Goal: Transaction & Acquisition: Obtain resource

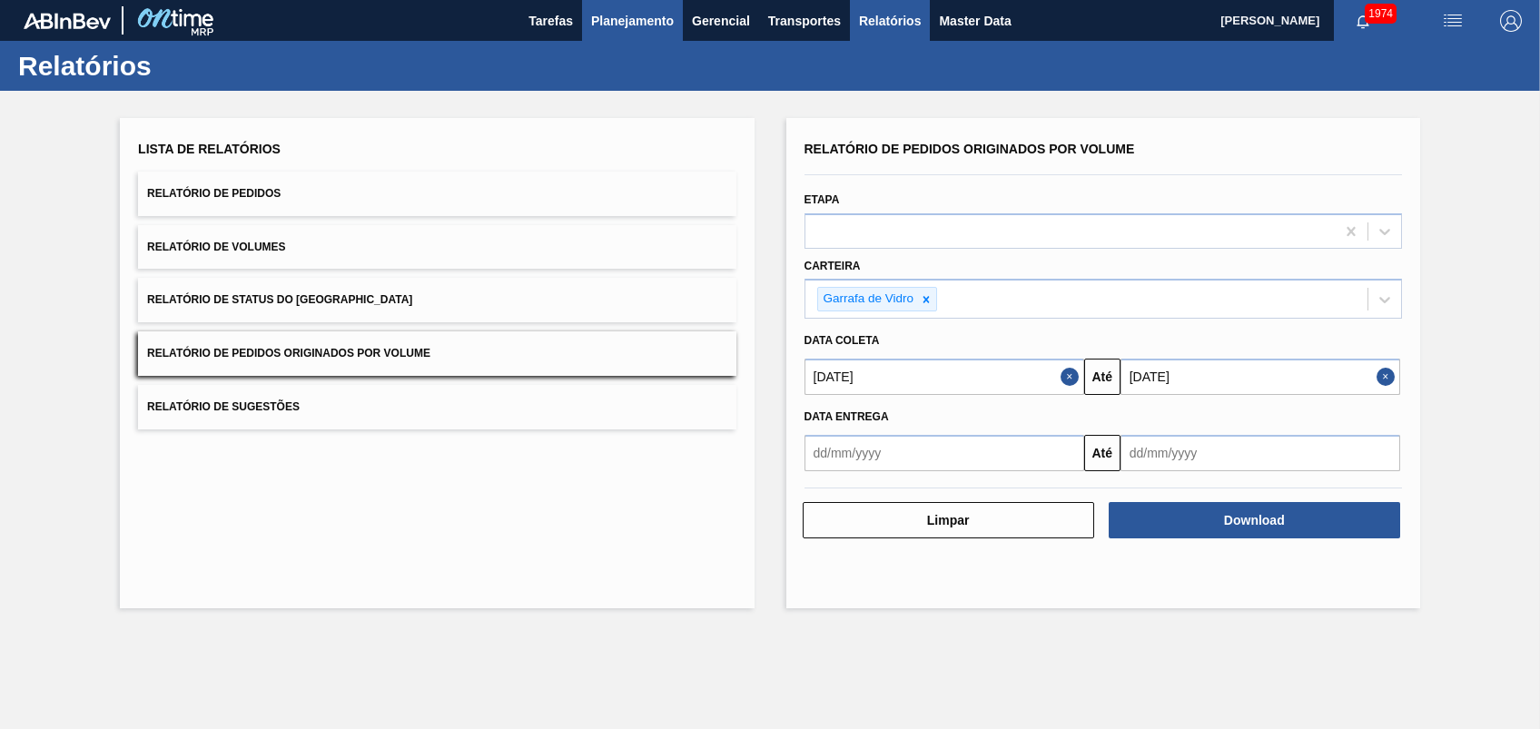
click at [623, 20] on span "Planejamento" at bounding box center [632, 21] width 83 height 22
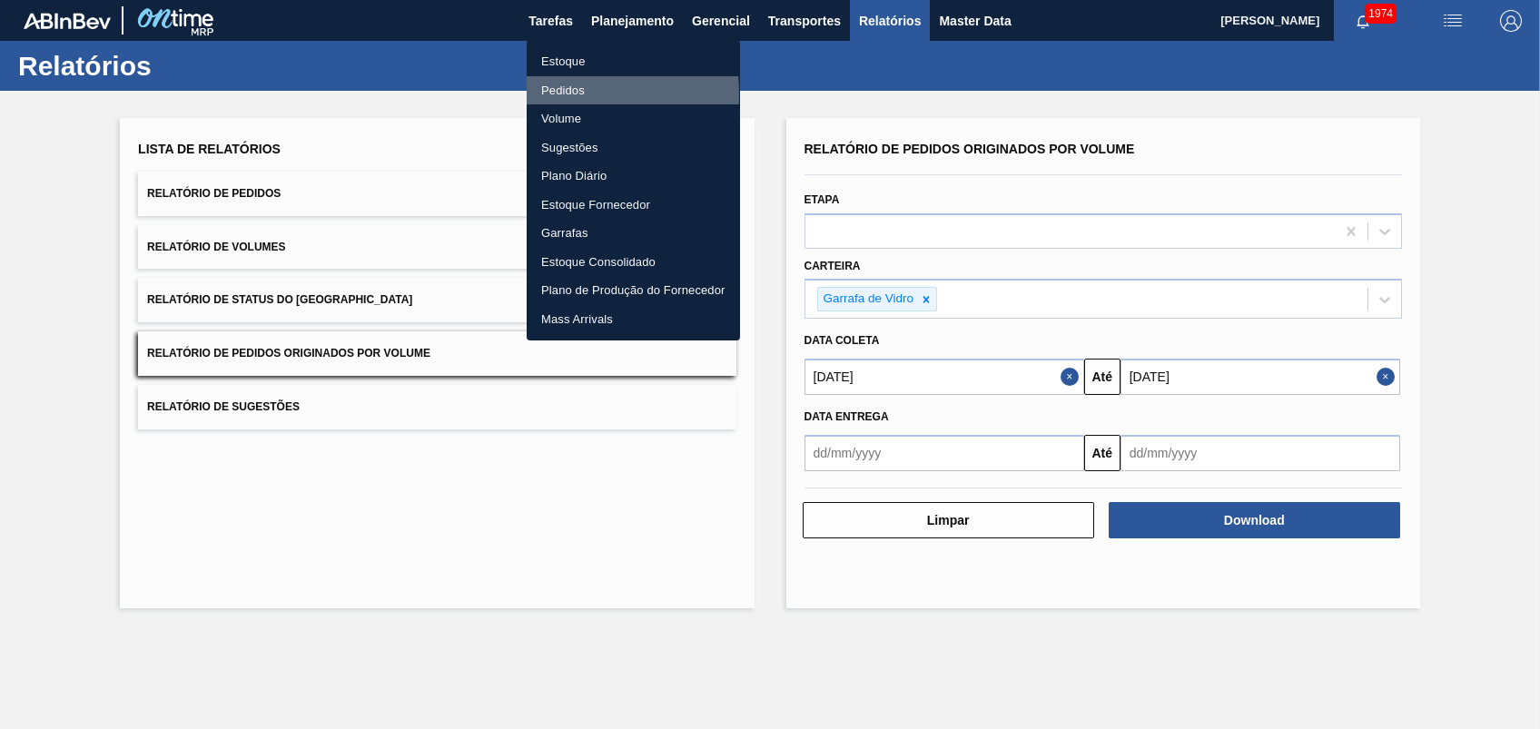
click at [560, 94] on li "Pedidos" at bounding box center [633, 90] width 213 height 29
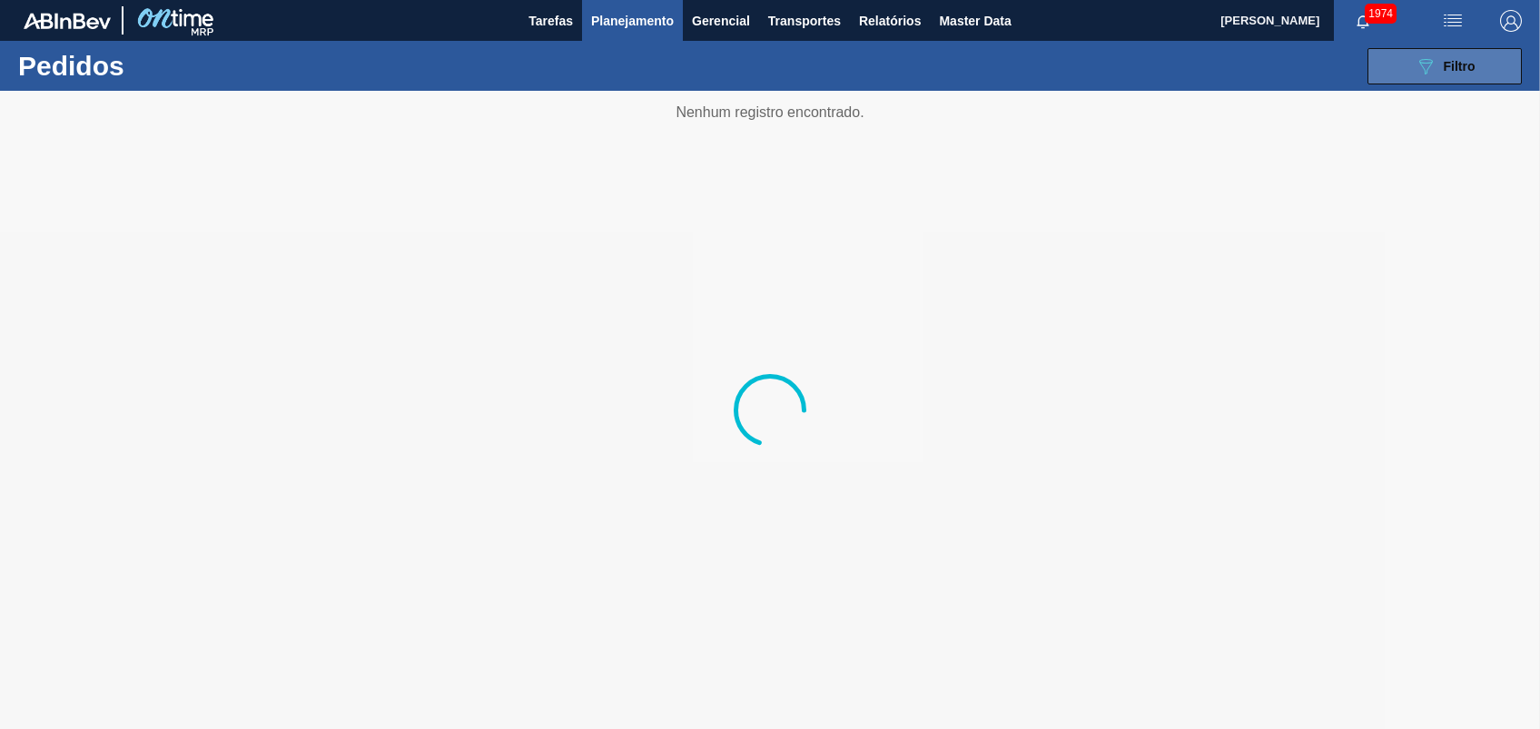
click at [1449, 75] on div "089F7B8B-B2A5-4AFE-B5C0-19BA573D28AC Filtro" at bounding box center [1445, 66] width 61 height 22
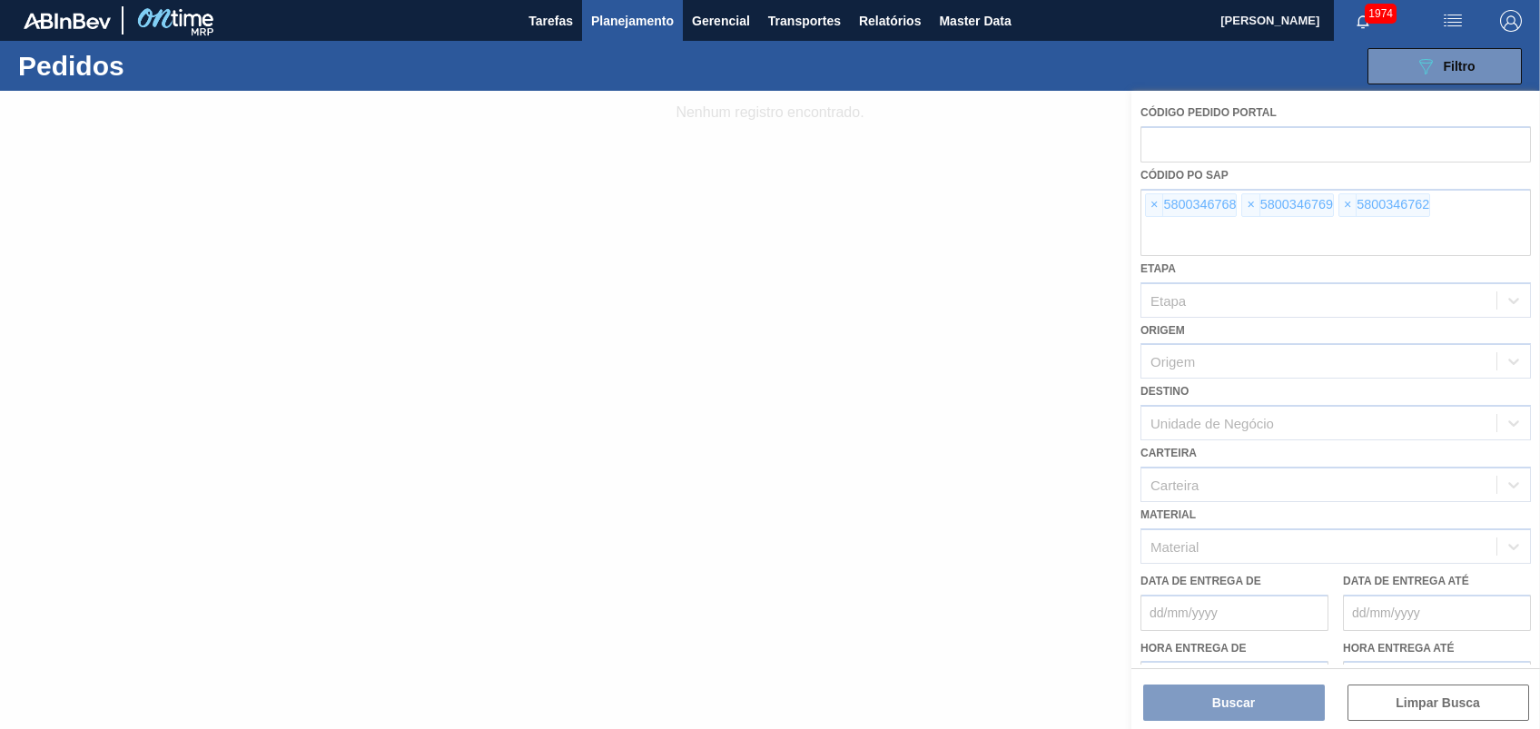
click at [1162, 198] on div at bounding box center [770, 410] width 1540 height 639
click at [1155, 203] on div at bounding box center [770, 410] width 1540 height 639
click at [1151, 208] on span "×" at bounding box center [1154, 205] width 17 height 22
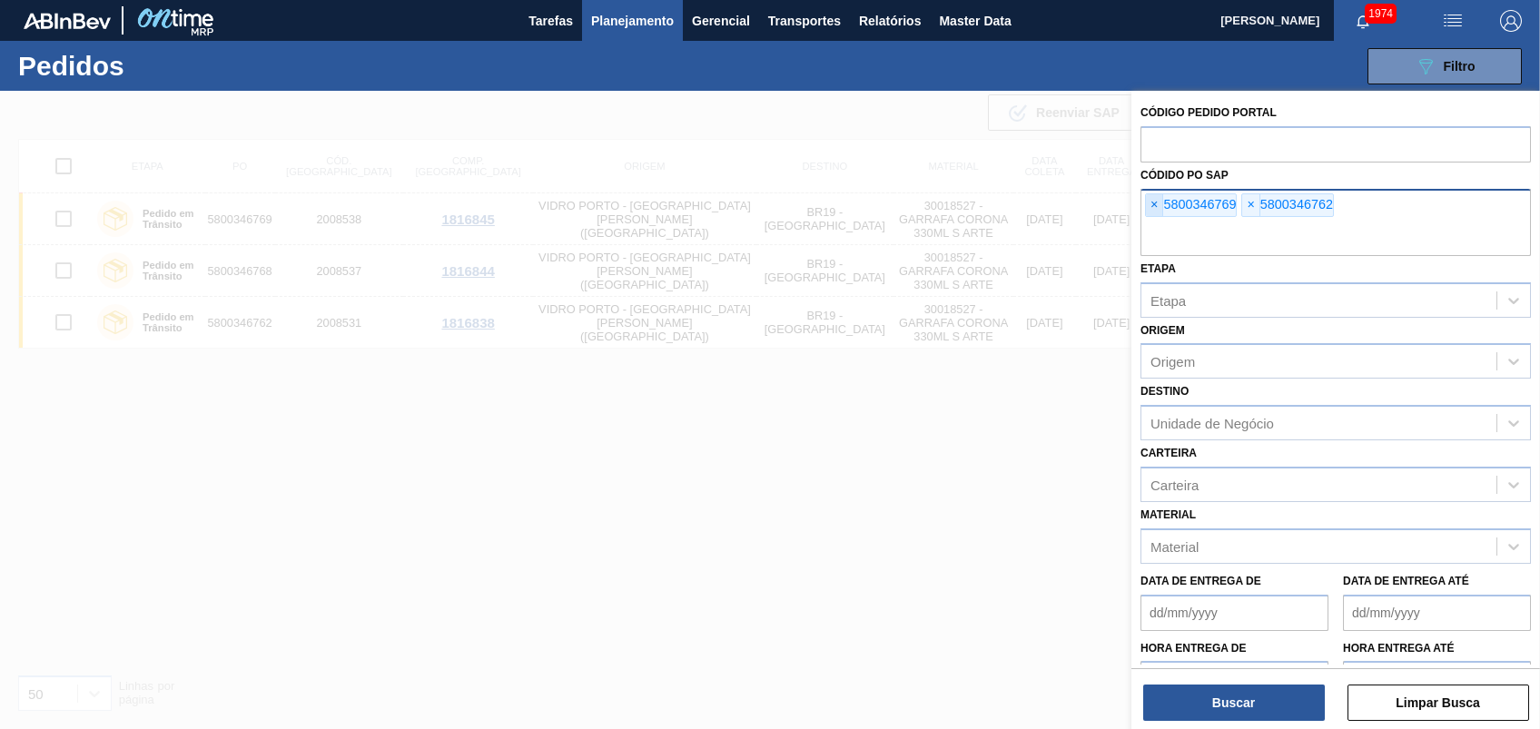
click at [1151, 208] on span "×" at bounding box center [1154, 205] width 17 height 22
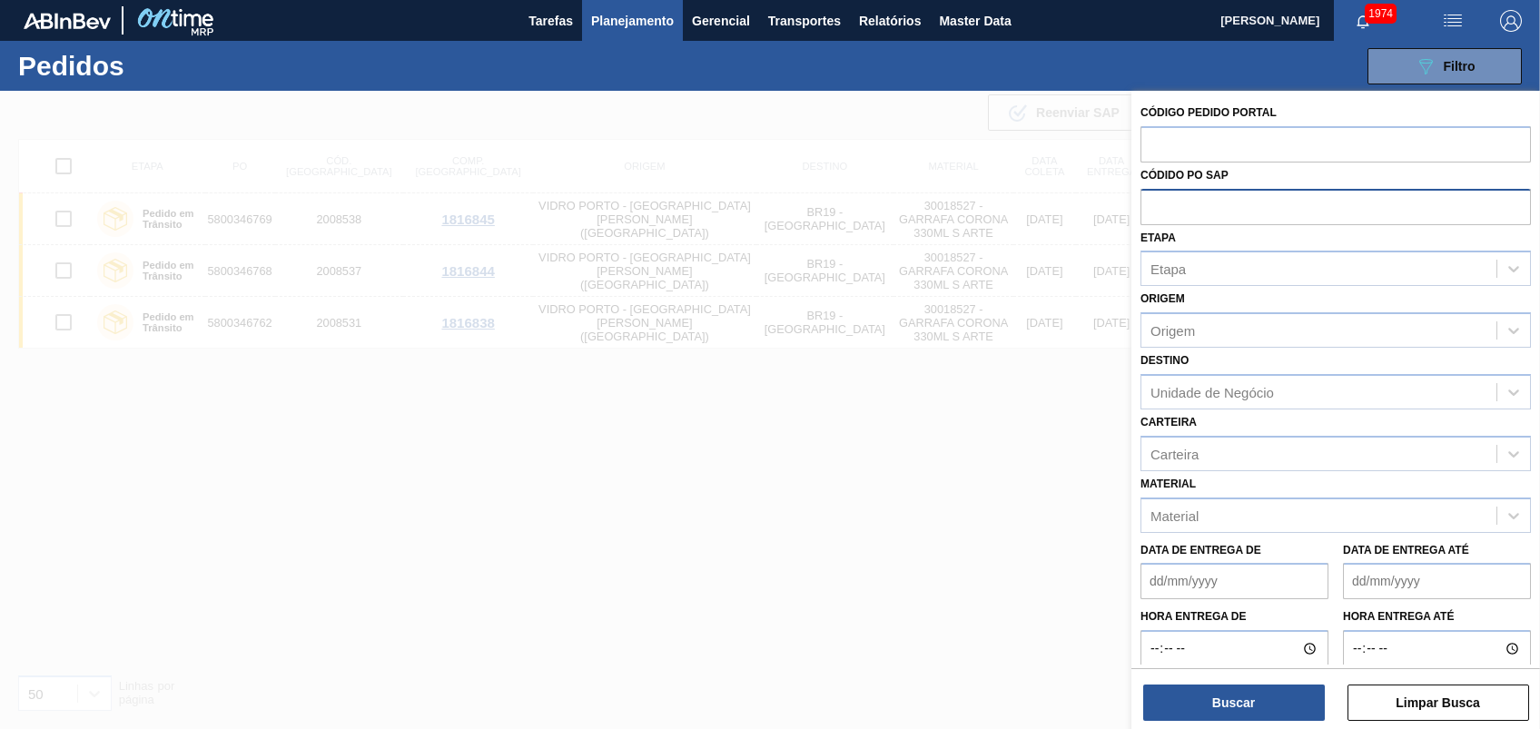
click at [1151, 208] on input "text" at bounding box center [1336, 206] width 391 height 35
paste input "5800337824"
type input "5800337824"
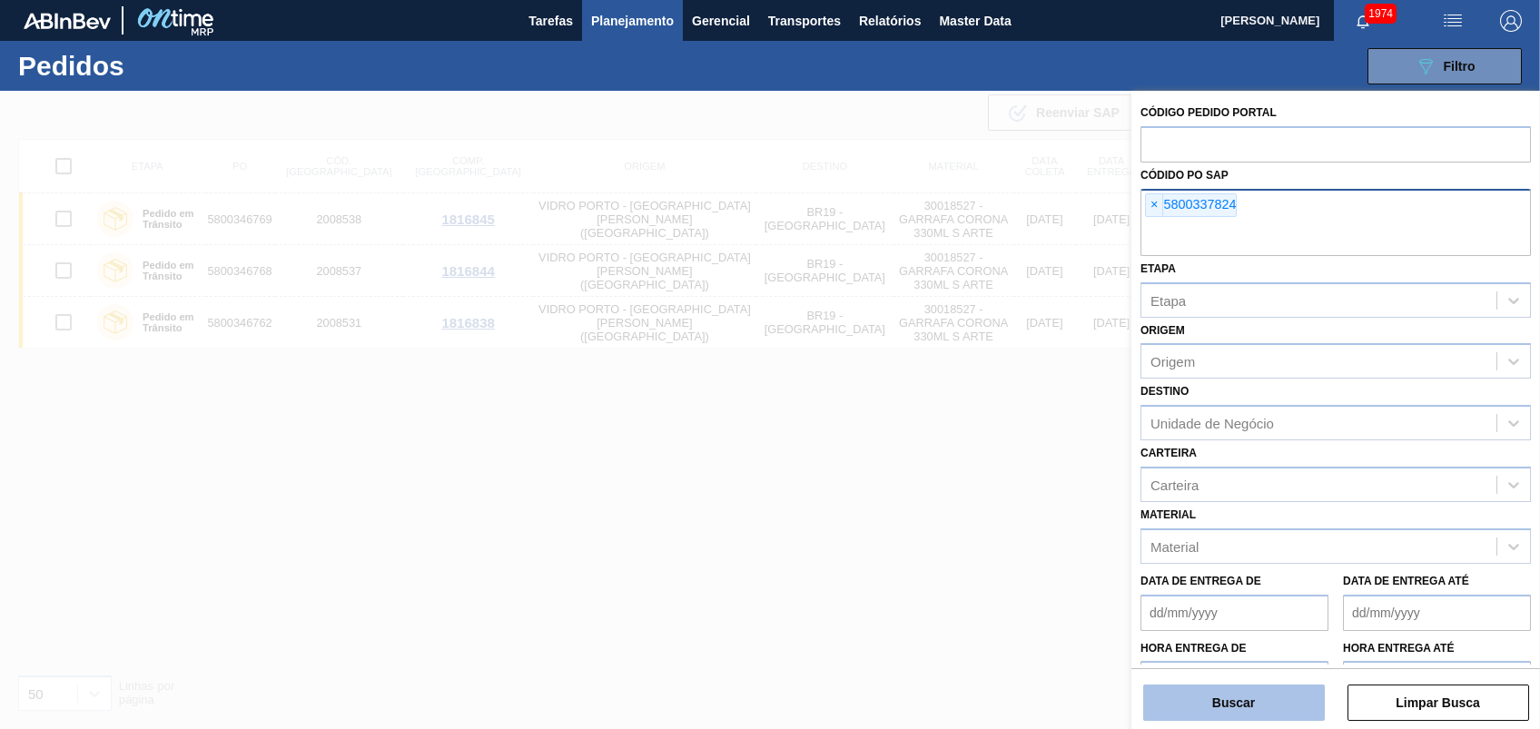
click at [1213, 693] on button "Buscar" at bounding box center [1235, 703] width 182 height 36
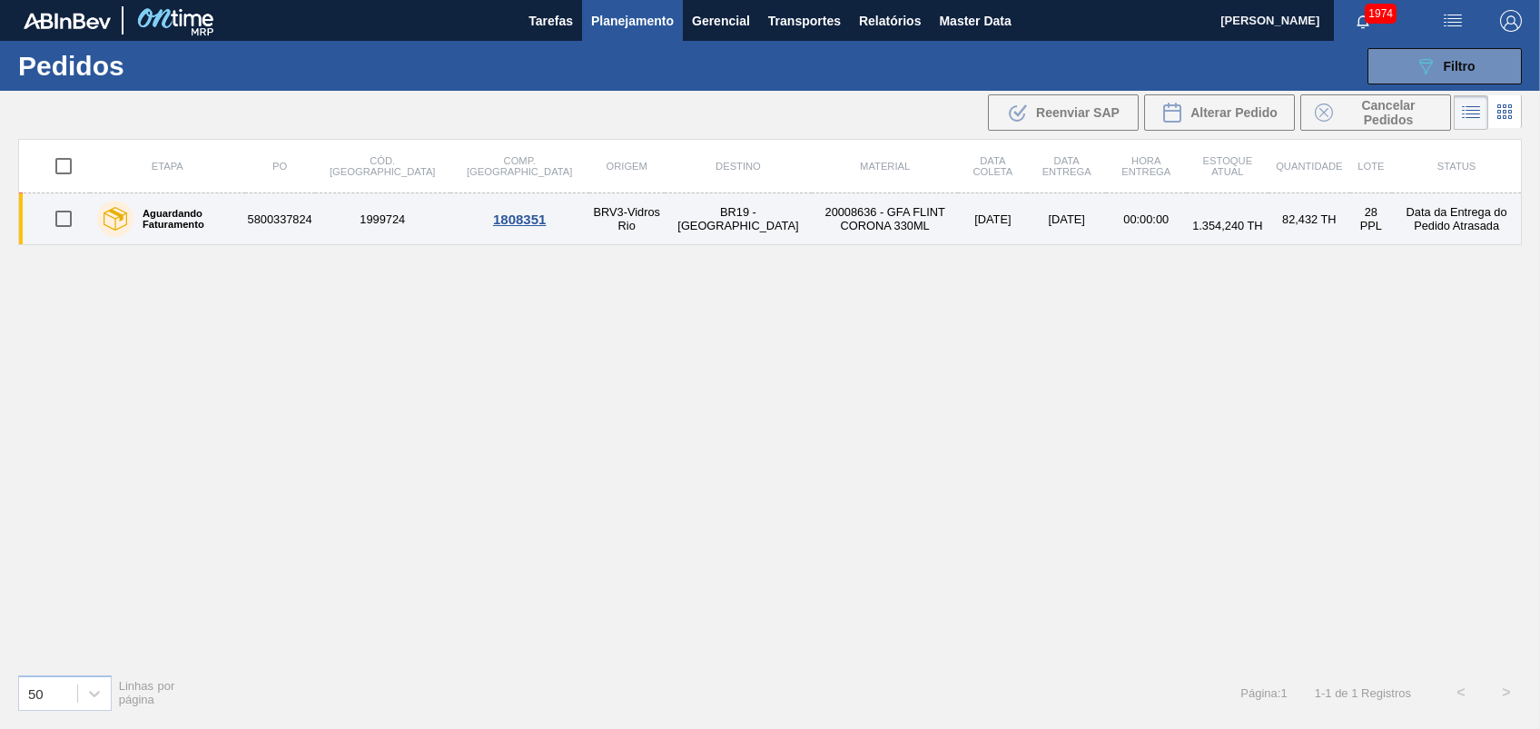
click at [812, 223] on td "20008636 - GFA FLINT CORONA 330ML" at bounding box center [885, 219] width 146 height 52
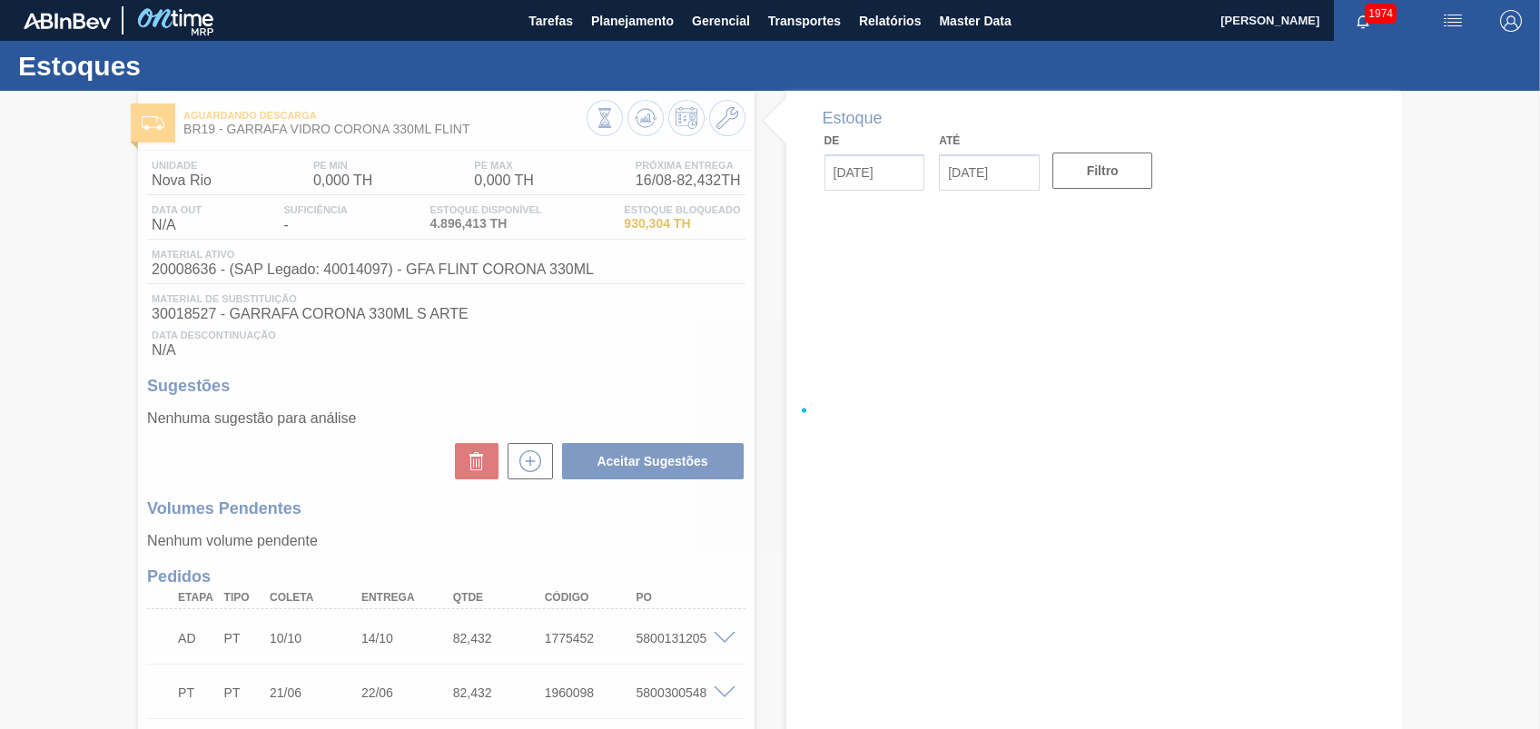
type input "[DATE]"
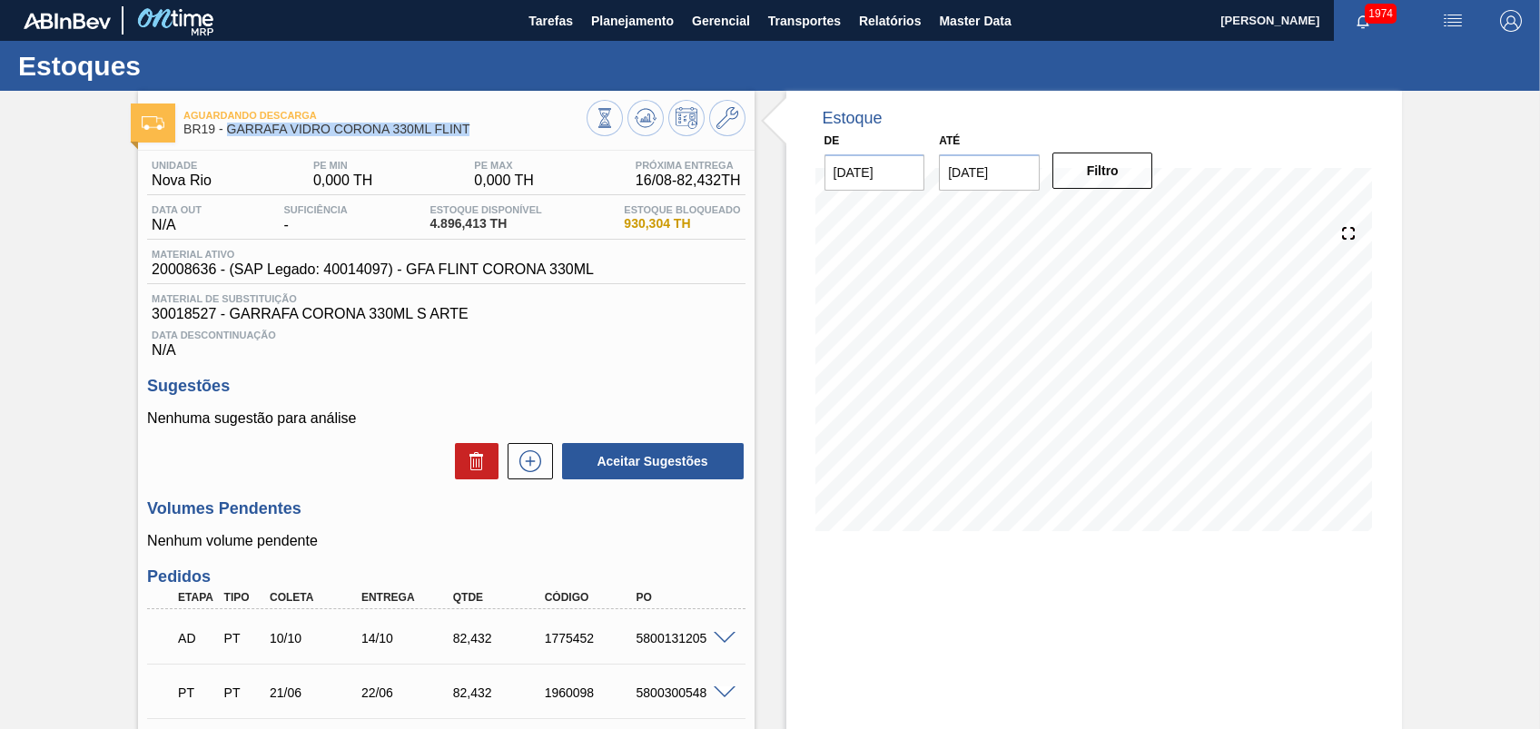
copy span "GARRAFA VIDRO CORONA 330ML FLINT"
drag, startPoint x: 390, startPoint y: 128, endPoint x: 229, endPoint y: 129, distance: 160.8
click at [229, 129] on span "BR19 - GARRAFA VIDRO CORONA 330ML FLINT" at bounding box center [384, 130] width 402 height 14
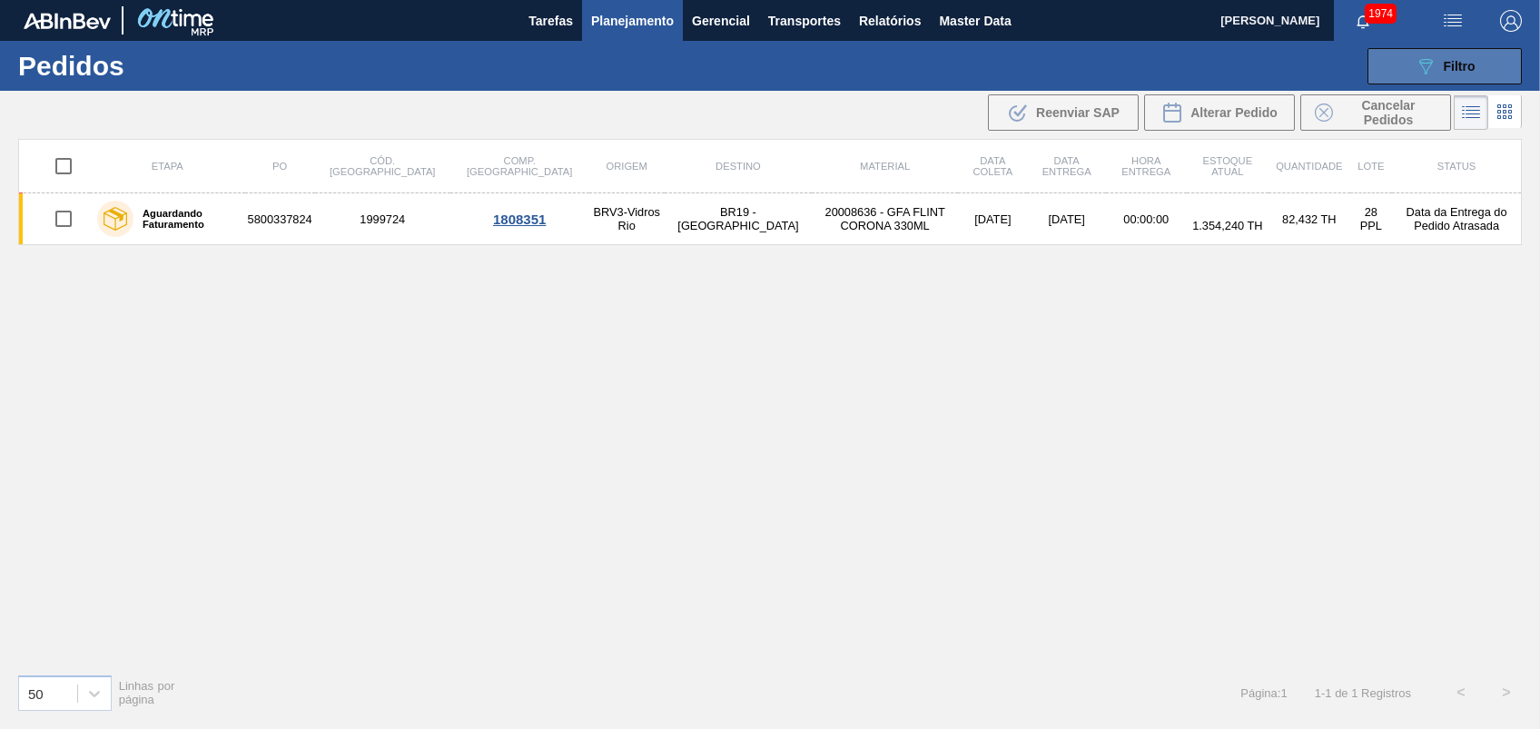
click at [1405, 68] on button "089F7B8B-B2A5-4AFE-B5C0-19BA573D28AC Filtro" at bounding box center [1445, 66] width 154 height 36
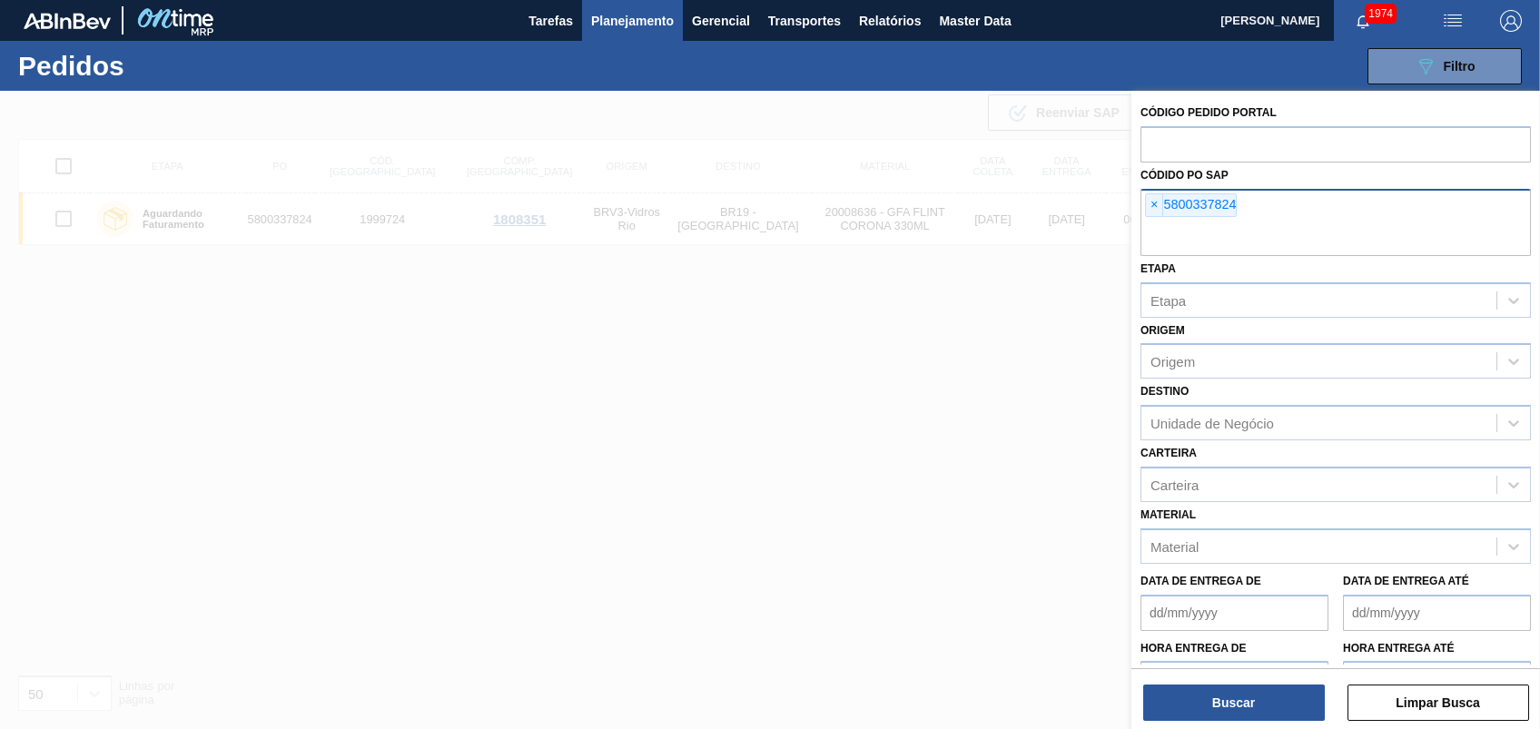
click at [1147, 211] on span "×" at bounding box center [1154, 205] width 17 height 22
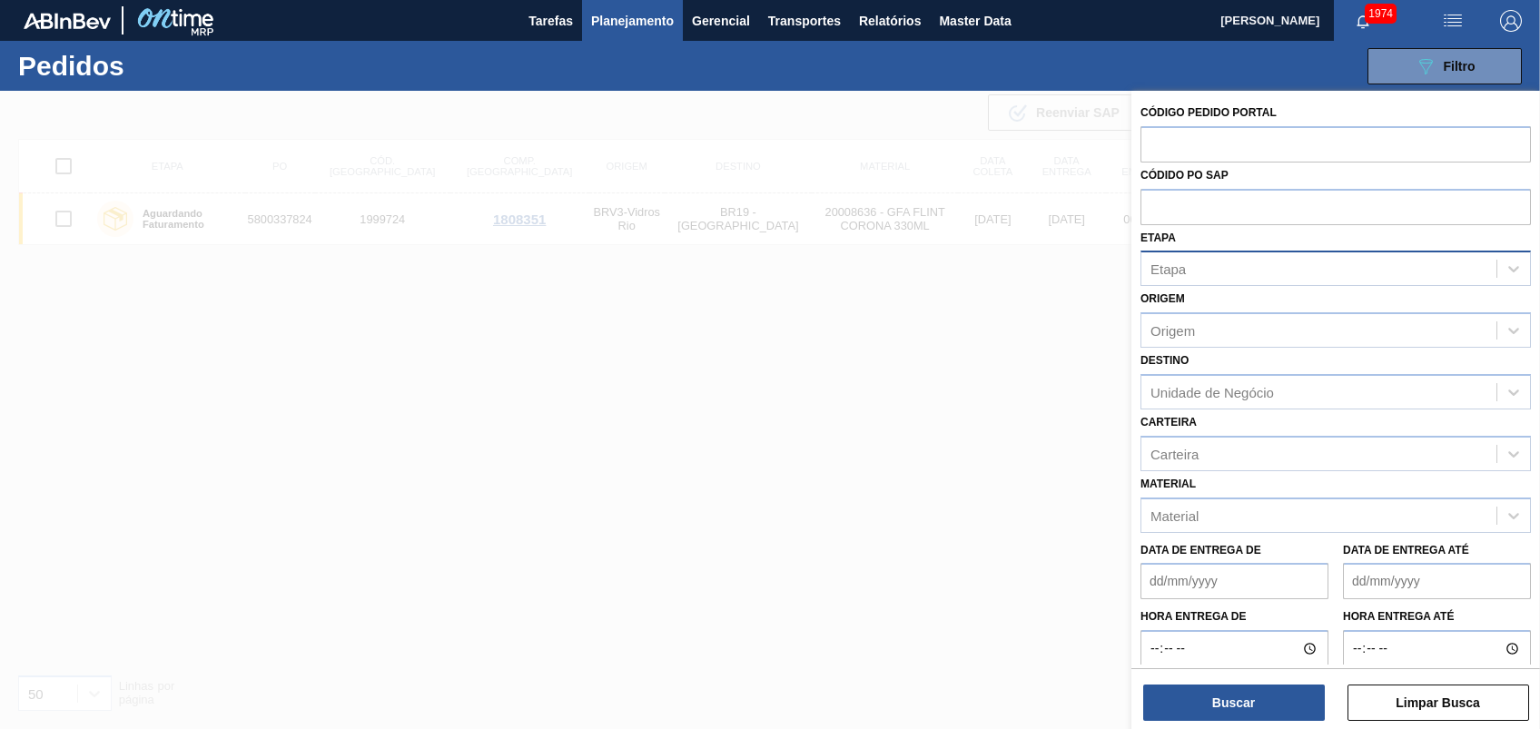
paste input "text"
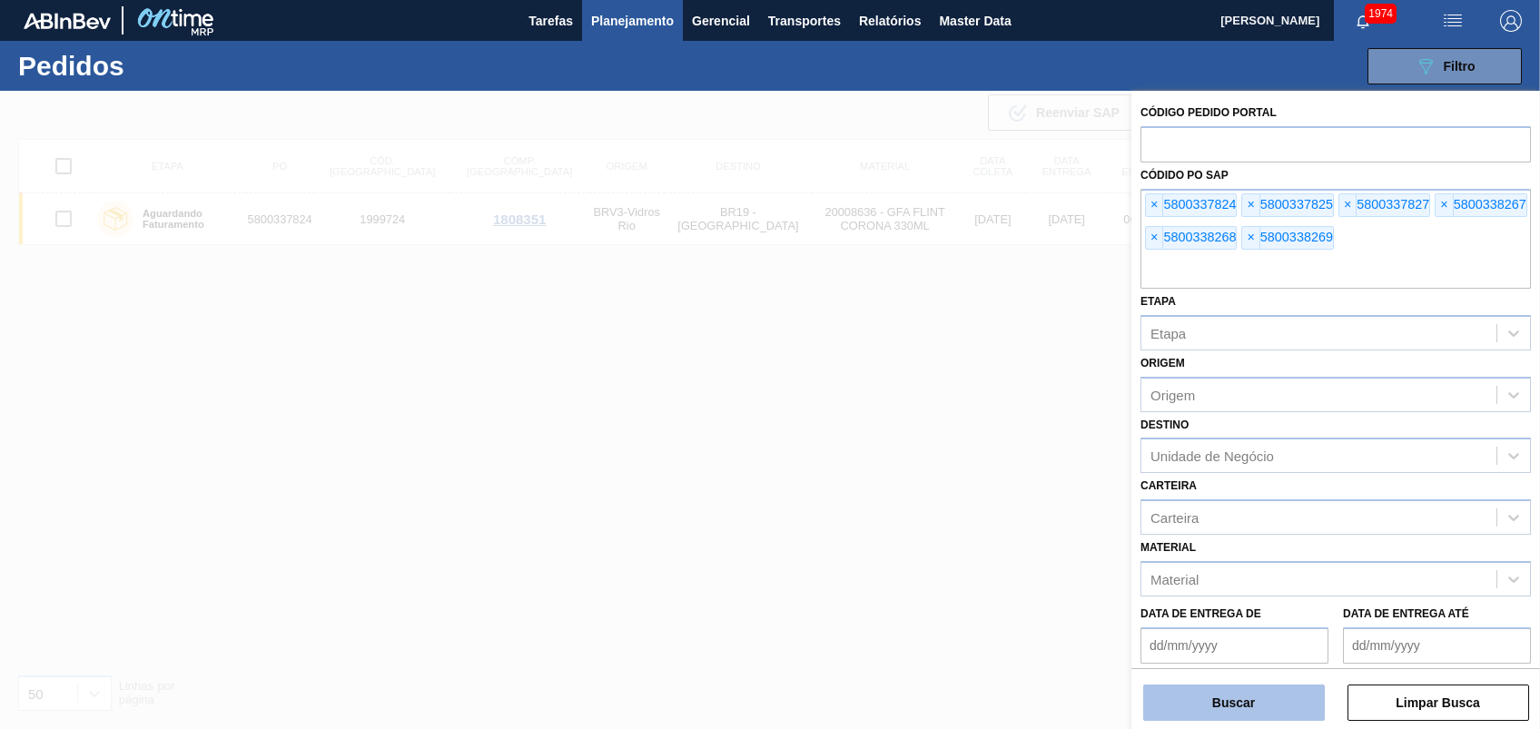
click at [1253, 712] on button "Buscar" at bounding box center [1235, 703] width 182 height 36
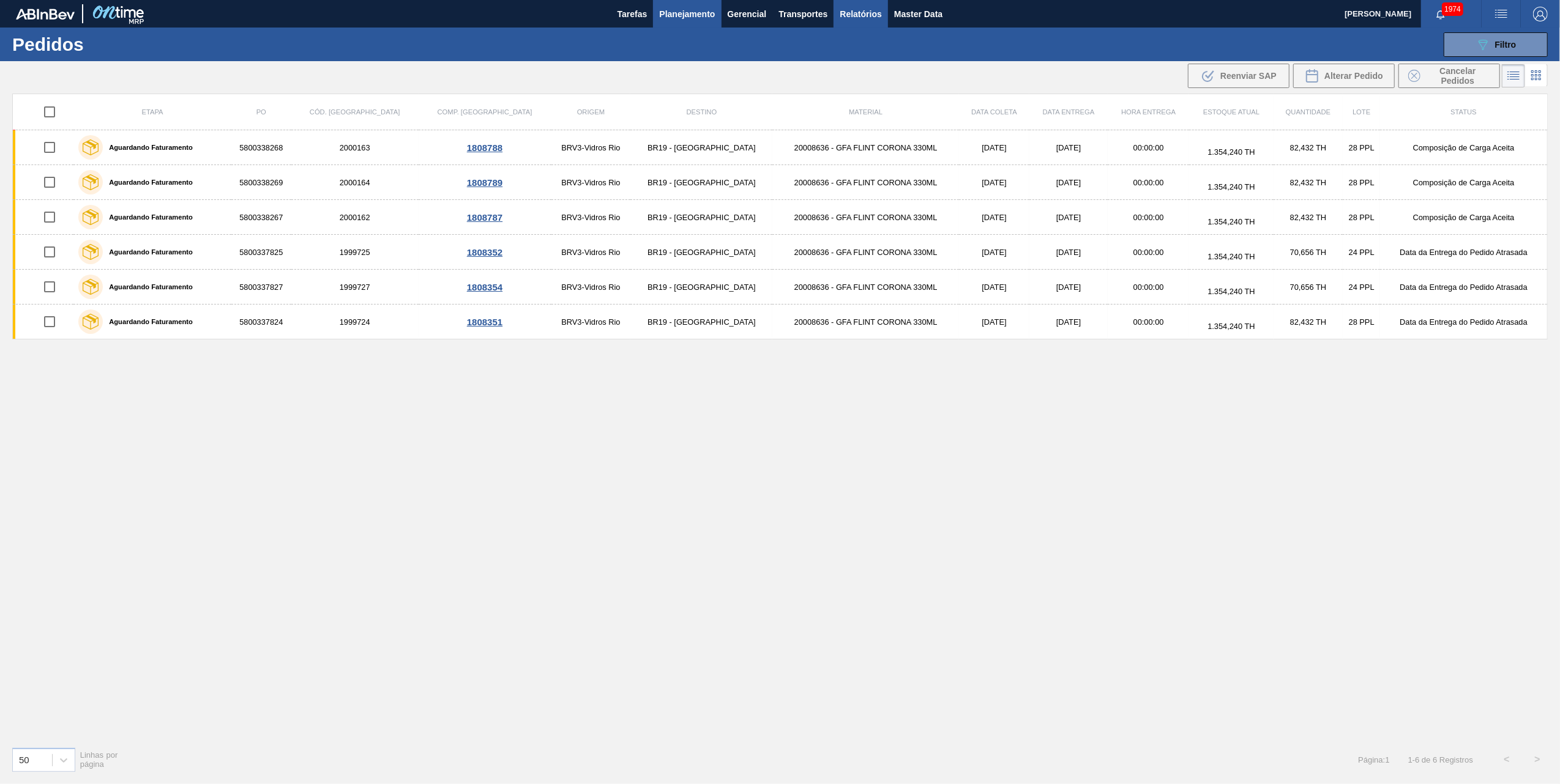
click at [868, 15] on span "Relatórios" at bounding box center [861, 14] width 42 height 15
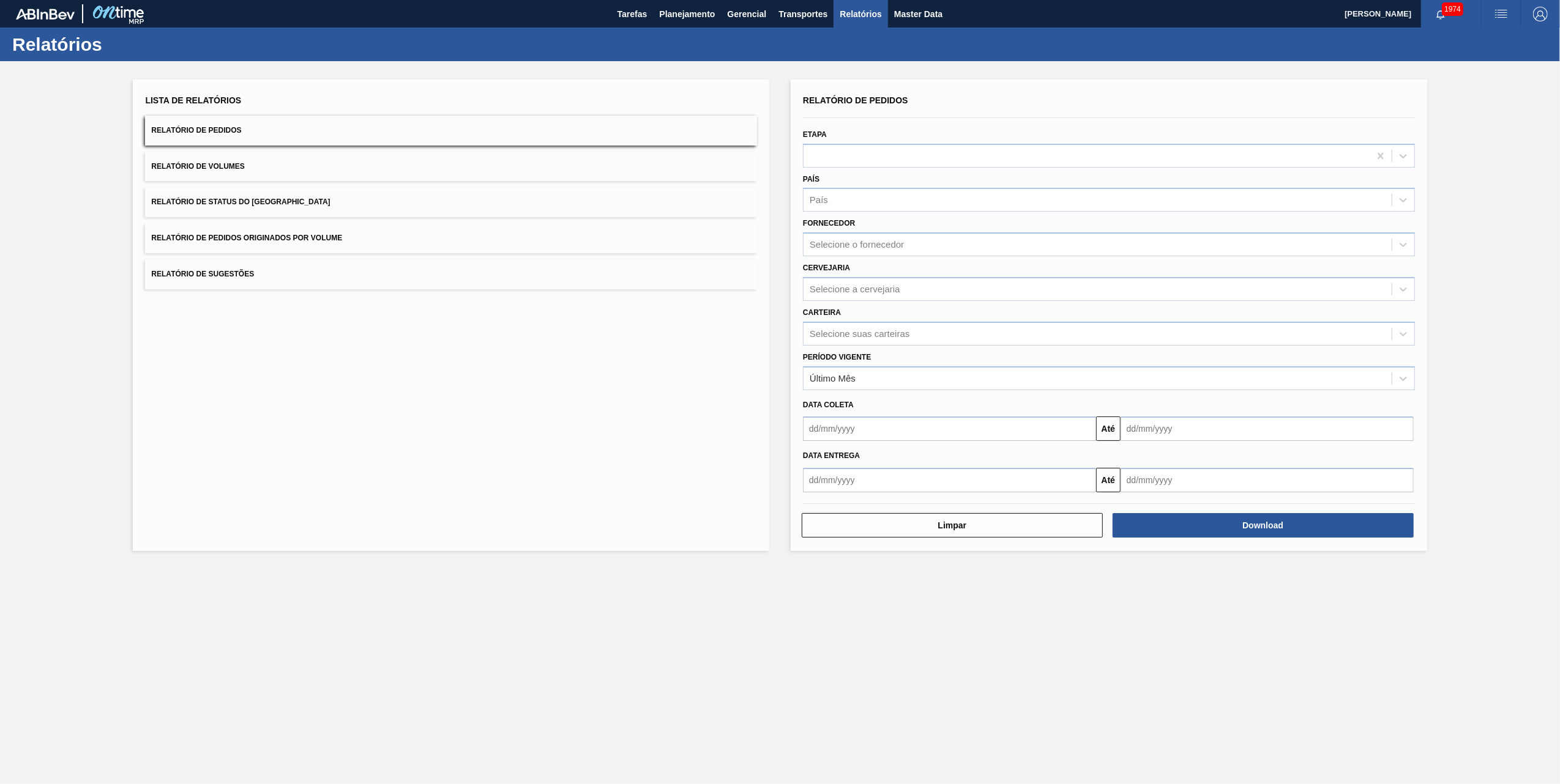
click at [284, 237] on span "Relatório de Pedidos Originados por Volume" at bounding box center [246, 238] width 191 height 9
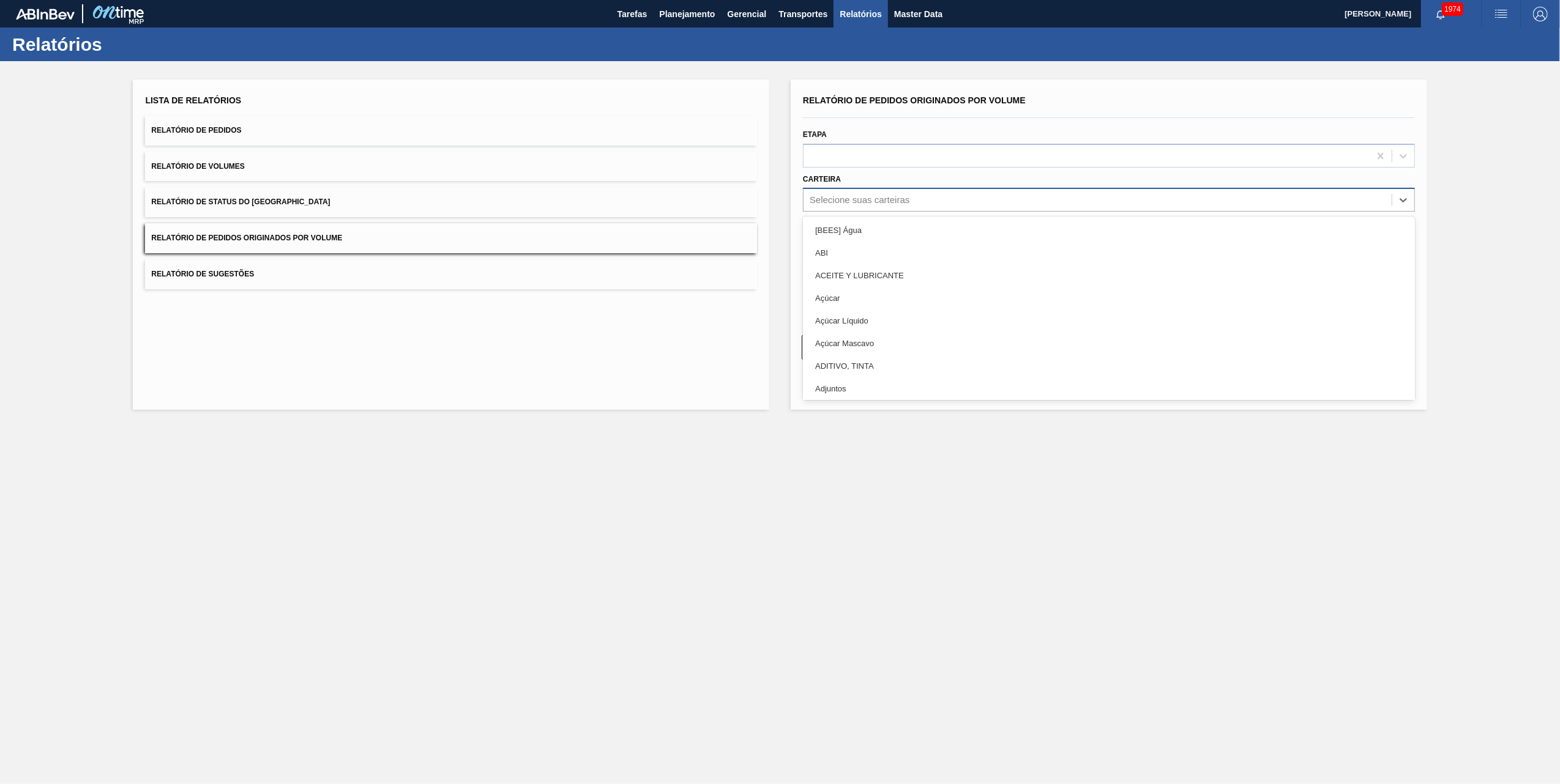
click at [848, 199] on div "Selecione suas carteiras" at bounding box center [860, 200] width 100 height 10
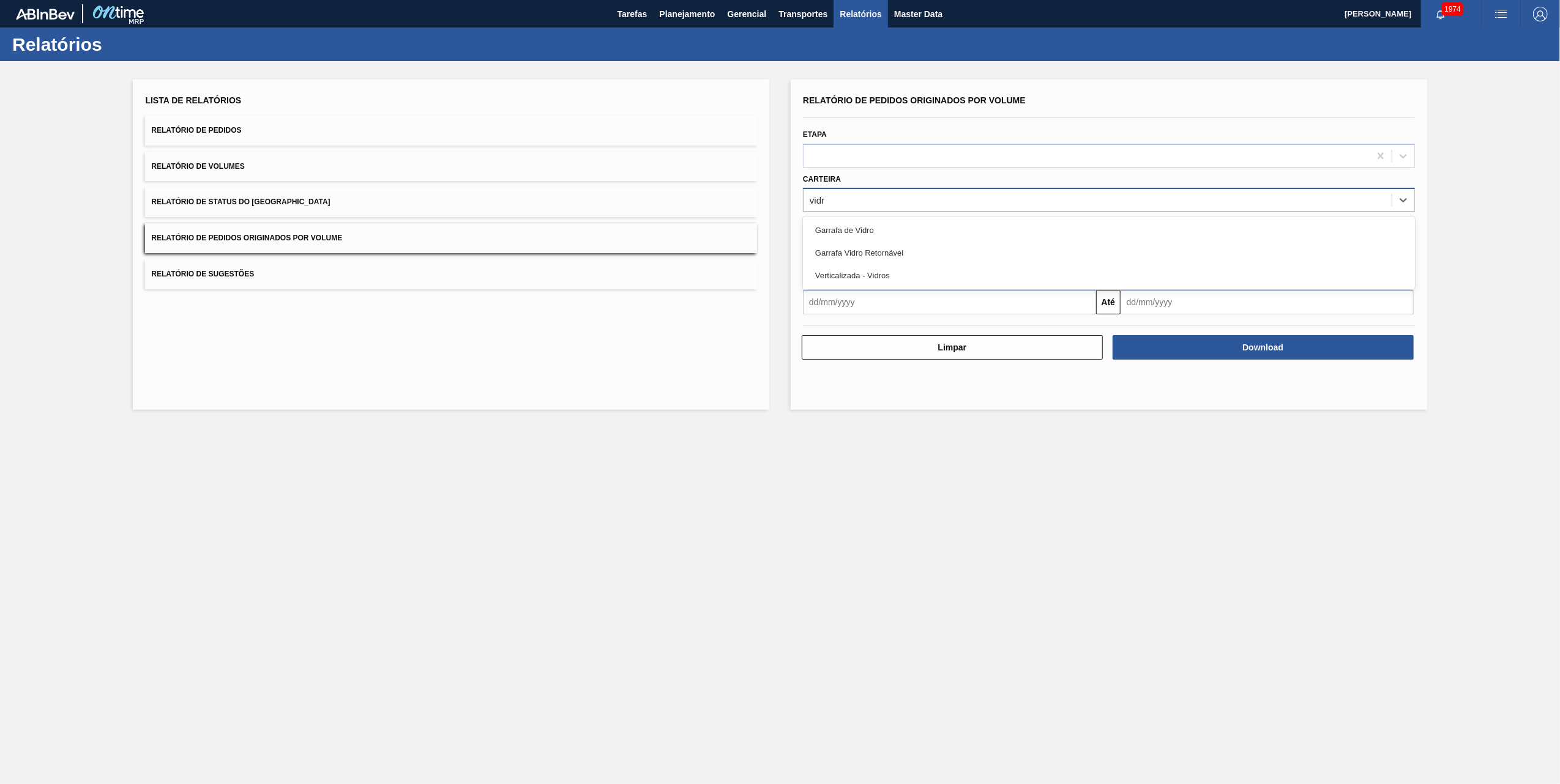
type input "vidro"
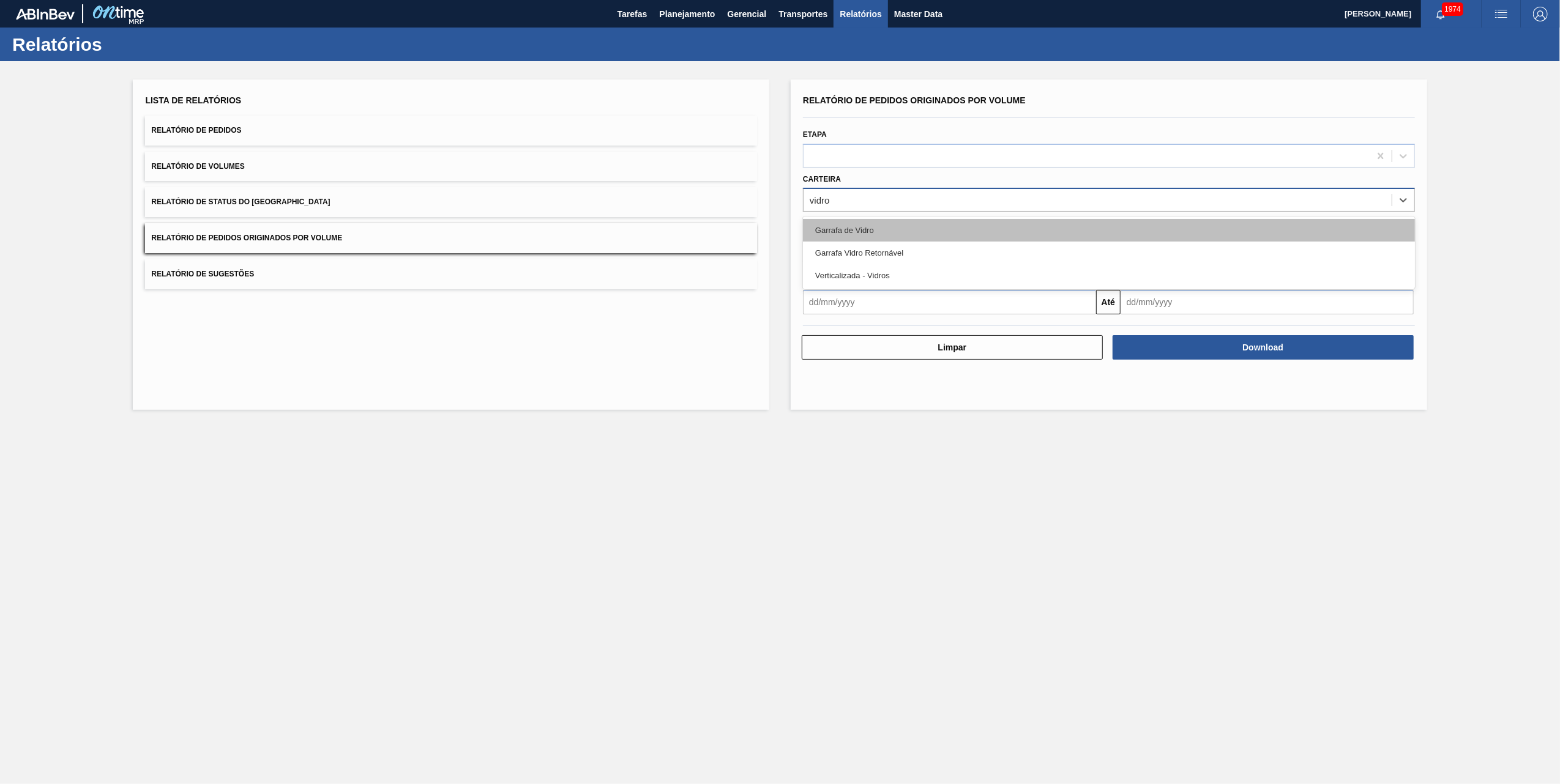
click at [858, 219] on div "Garrafa de Vidro" at bounding box center [1109, 230] width 612 height 23
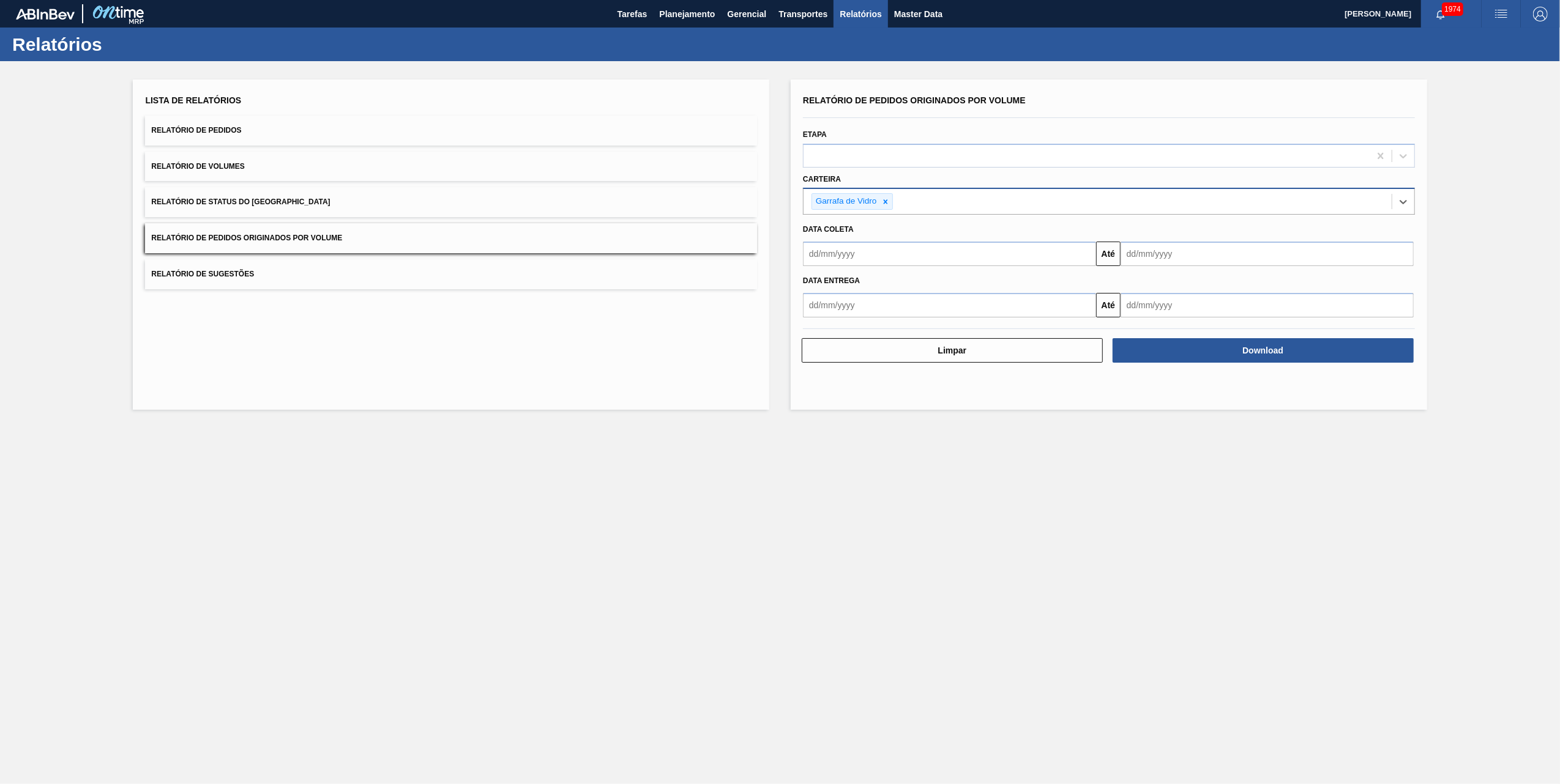
click at [853, 263] on input "text" at bounding box center [949, 254] width 293 height 24
drag, startPoint x: 917, startPoint y: 321, endPoint x: 1154, endPoint y: 267, distance: 243.1
click at [918, 319] on div "1" at bounding box center [916, 323] width 17 height 17
type input "[DATE]"
click at [1038, 267] on div "Data entrega Até" at bounding box center [1109, 292] width 622 height 51
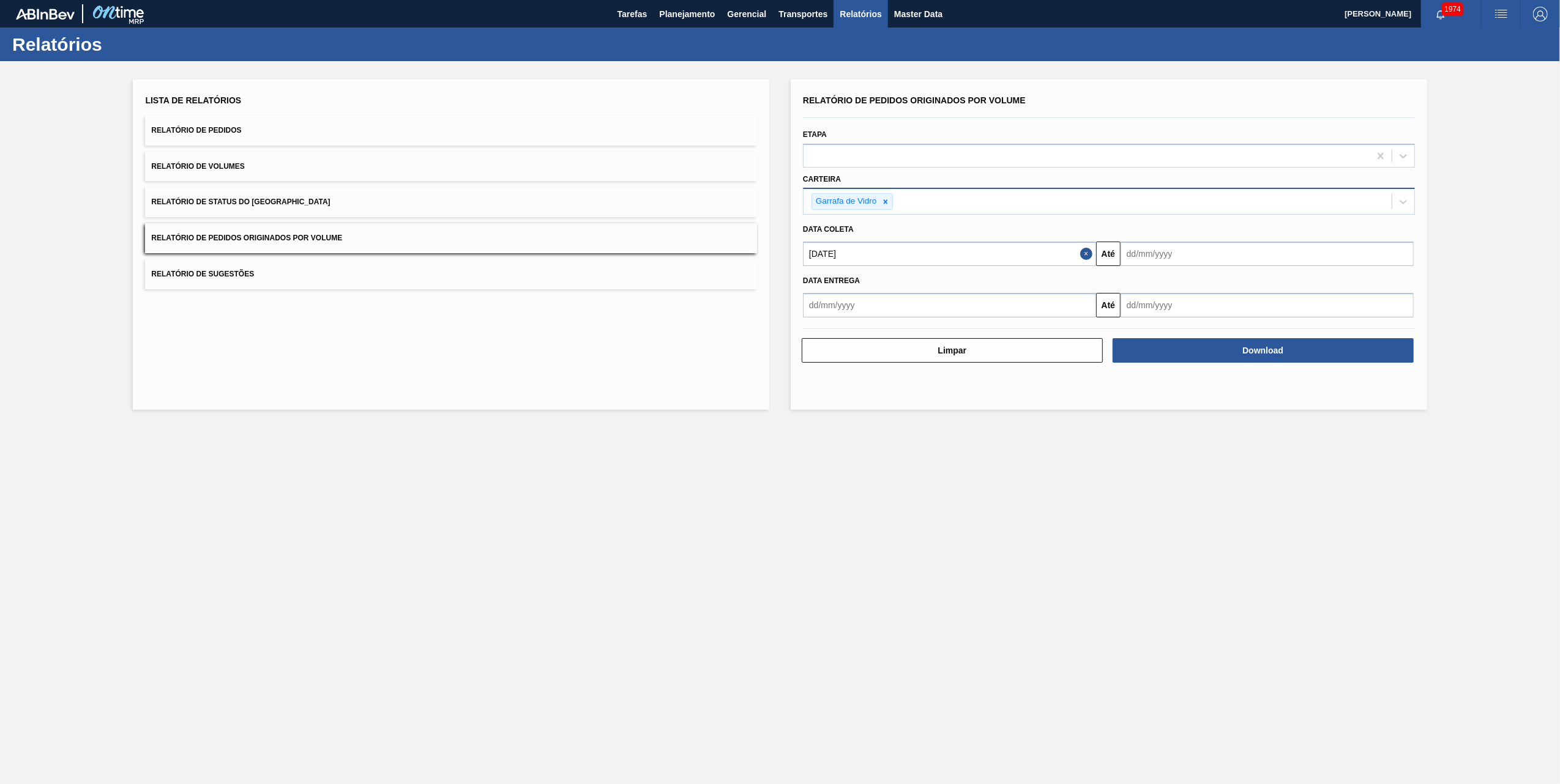
click at [1038, 261] on input "text" at bounding box center [1267, 254] width 293 height 24
click at [1038, 377] on div "17" at bounding box center [1135, 382] width 17 height 17
click at [1038, 356] on button "Download" at bounding box center [1263, 350] width 301 height 24
click at [1038, 262] on input "[DATE]" at bounding box center [1267, 254] width 293 height 24
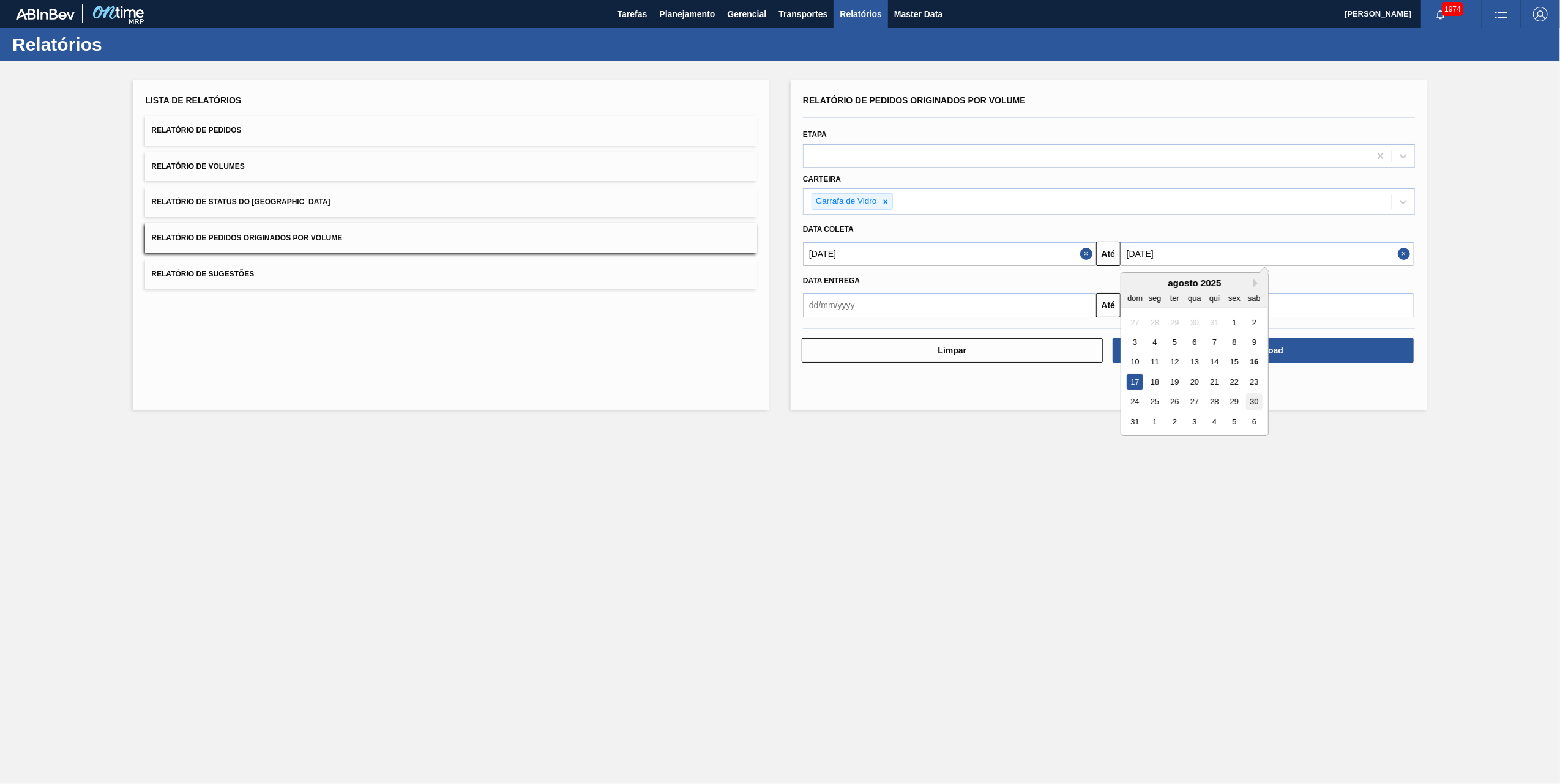
click at [1038, 397] on div "30" at bounding box center [1254, 402] width 17 height 17
type input "[DATE]"
click at [1038, 367] on div "Relatório de Pedidos Originados por Volume Etapa Carteira Garrafa [PERSON_NAME]…" at bounding box center [1109, 244] width 637 height 330
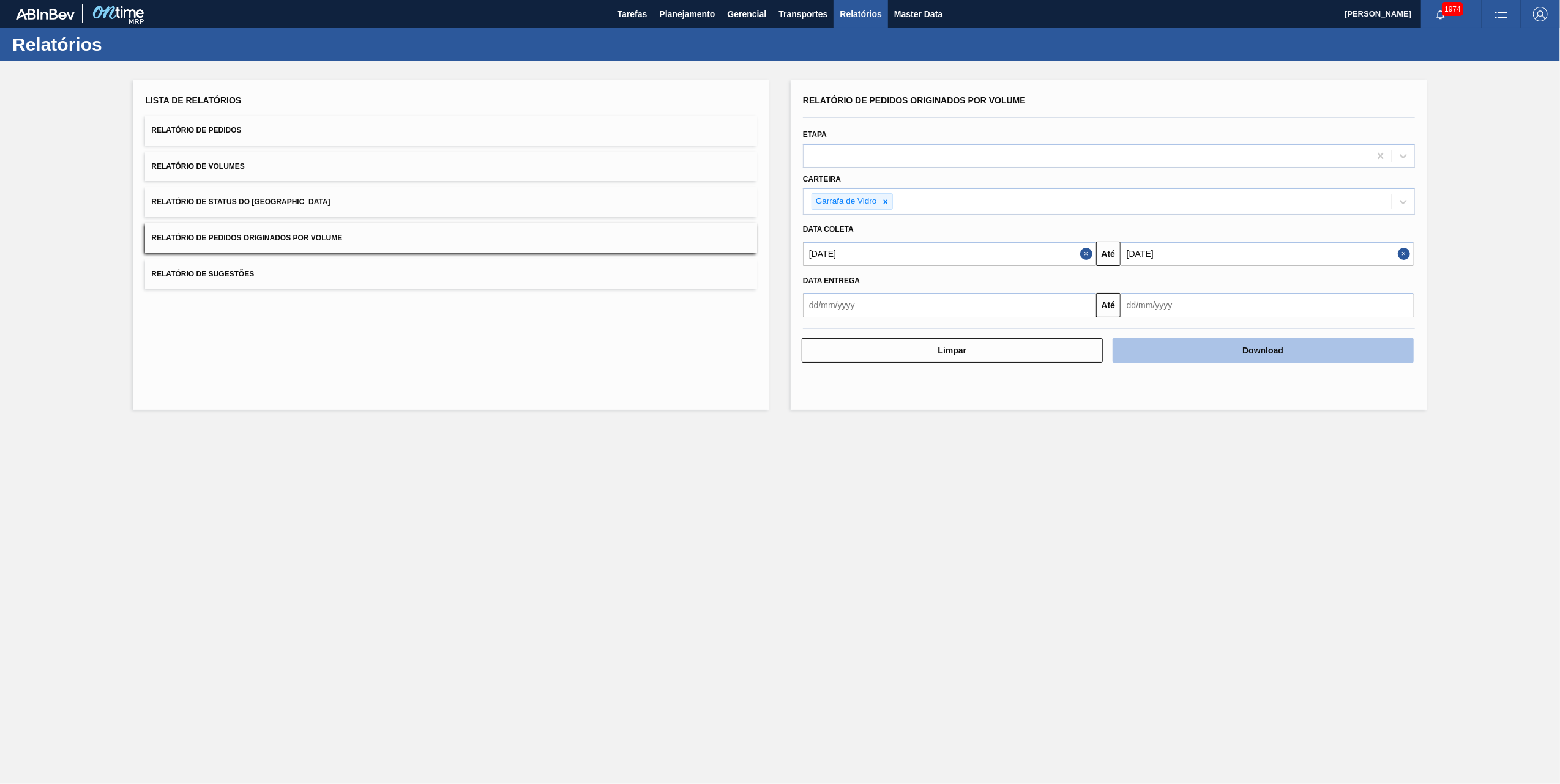
click at [1038, 355] on button "Download" at bounding box center [1263, 350] width 301 height 24
drag, startPoint x: 784, startPoint y: 525, endPoint x: 803, endPoint y: 439, distance: 88.1
click at [784, 490] on main "Tarefas Planejamento Gerencial Transportes Relatórios Master Data [PERSON_NAME]…" at bounding box center [780, 392] width 1560 height 784
click at [679, 9] on span "Planejamento" at bounding box center [687, 14] width 56 height 15
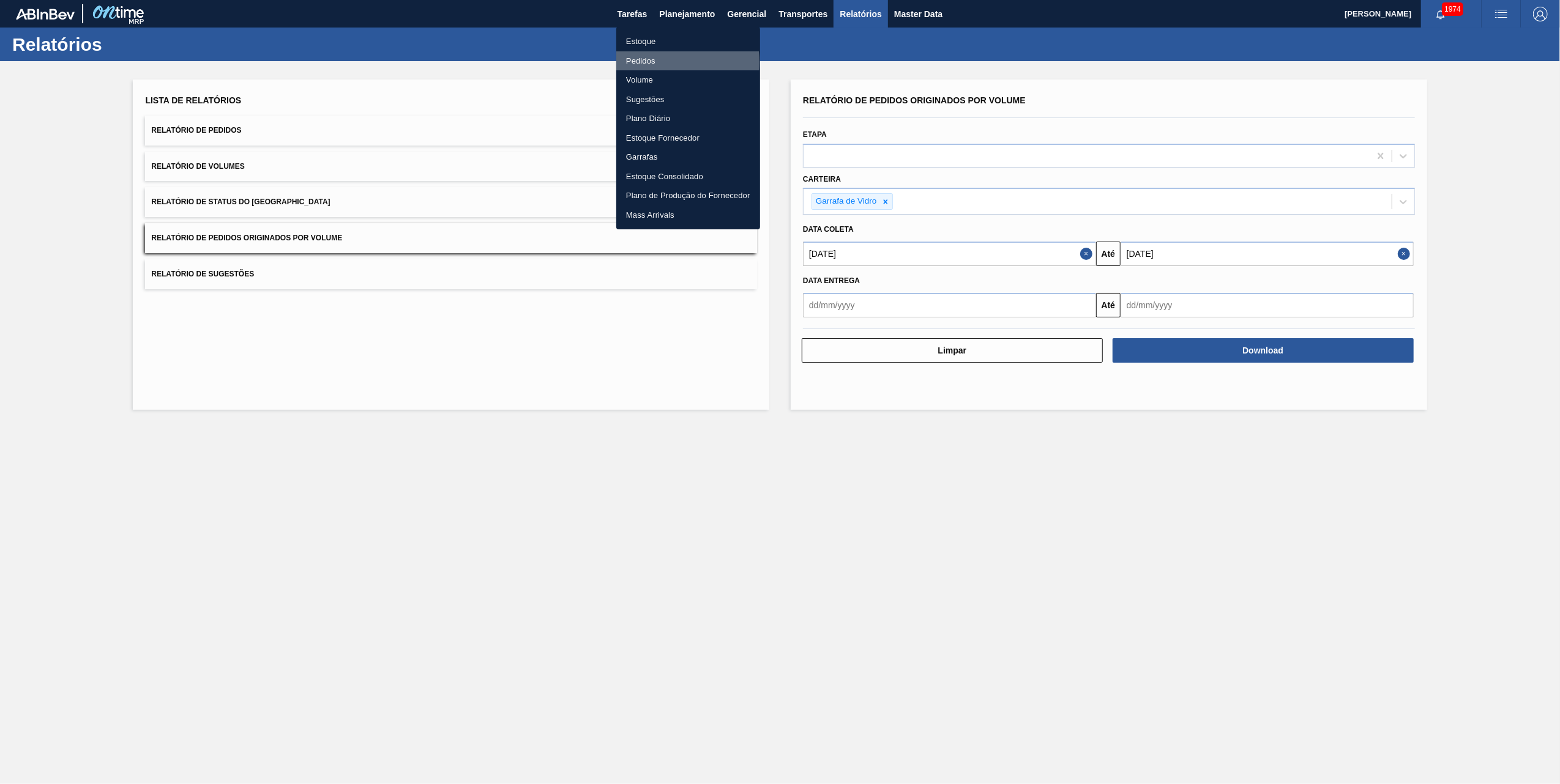
click at [648, 62] on li "Pedidos" at bounding box center [688, 61] width 144 height 20
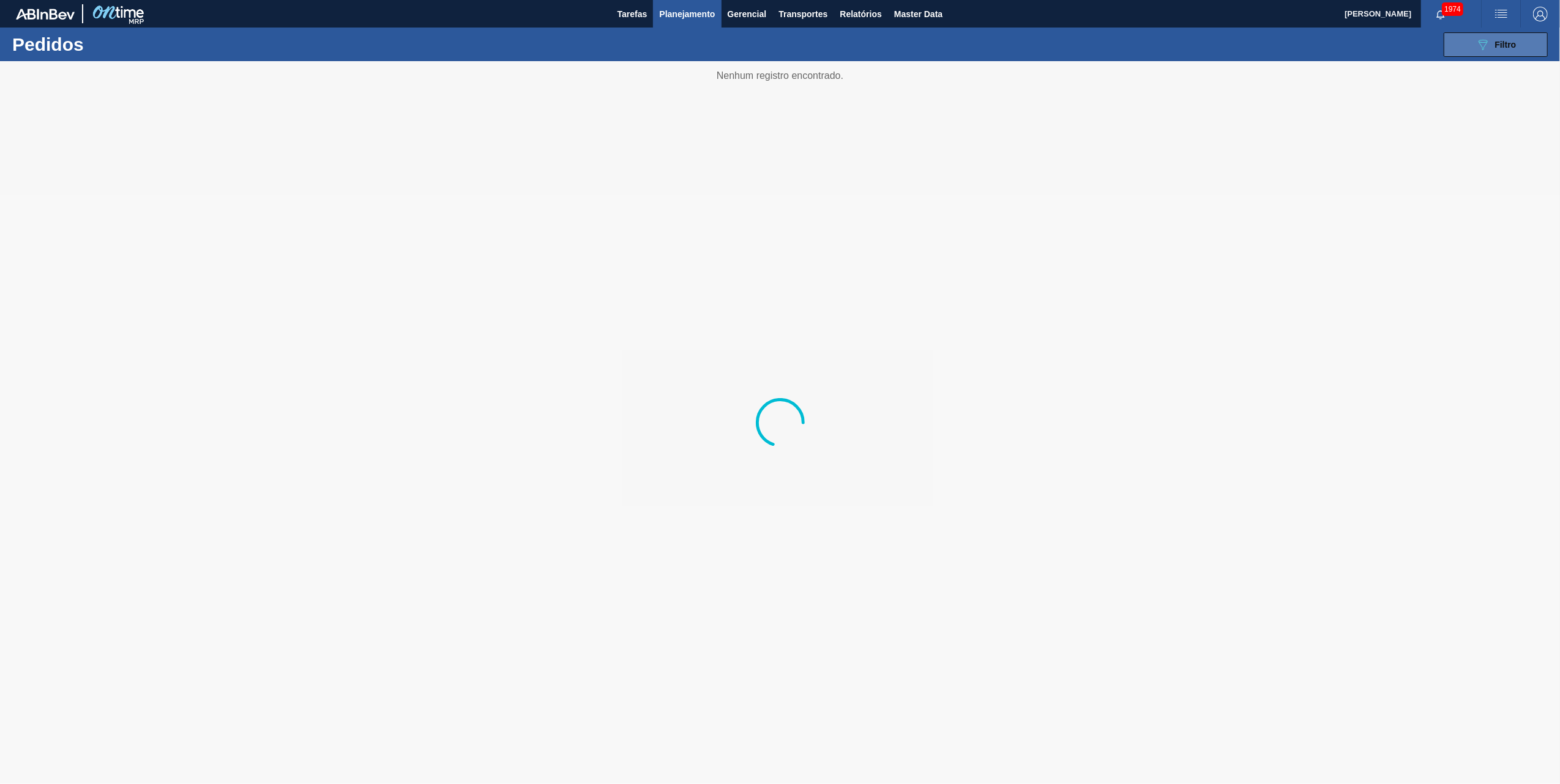
click at [1038, 45] on icon at bounding box center [1483, 44] width 9 height 10
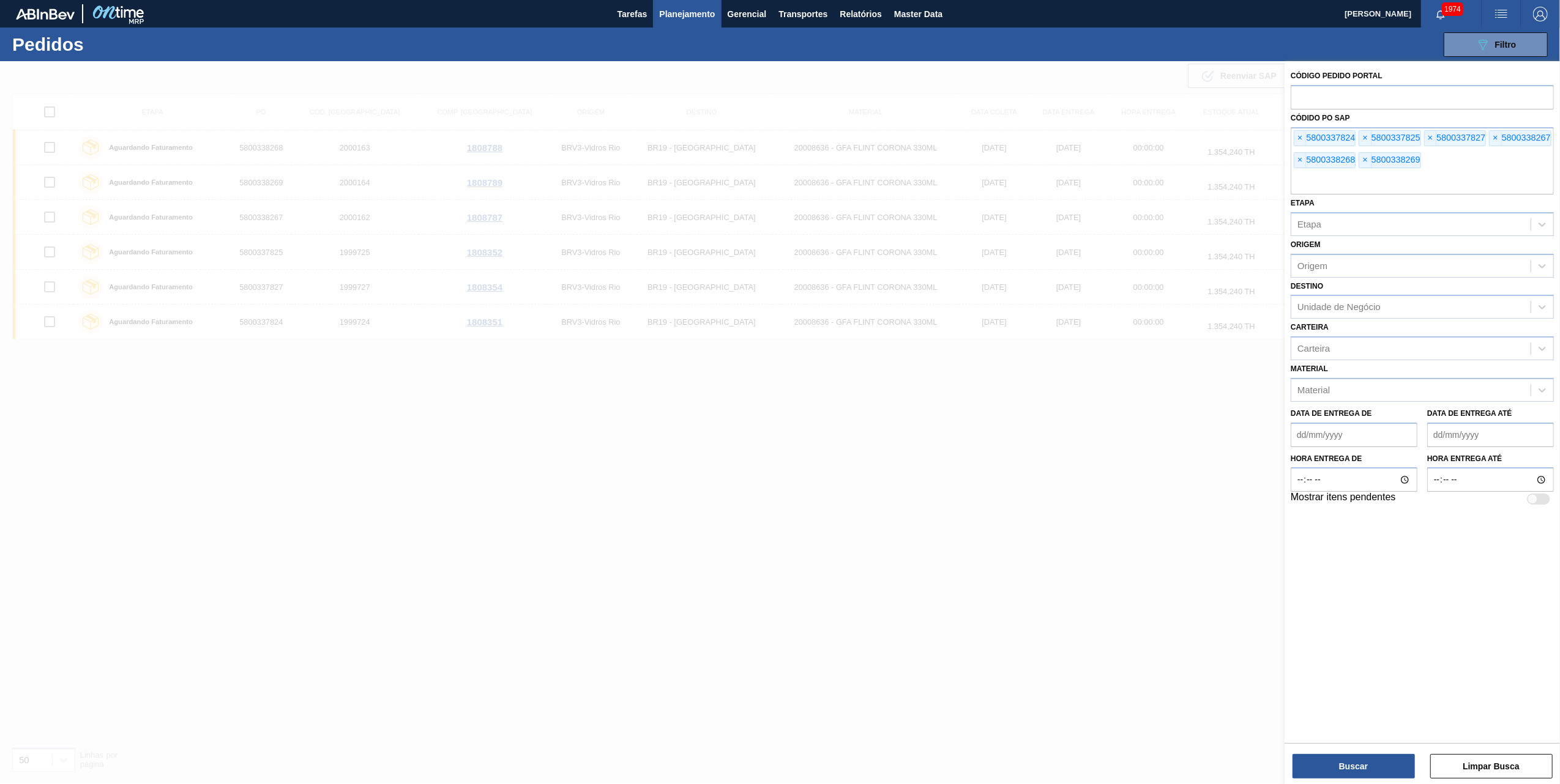
click at [1038, 130] on div "Código Pedido Portal Códido PO SAP × 5800337824 × 5800337825 × 5800337827 × 580…" at bounding box center [1422, 287] width 276 height 451
click at [1038, 139] on span "×" at bounding box center [1300, 138] width 11 height 15
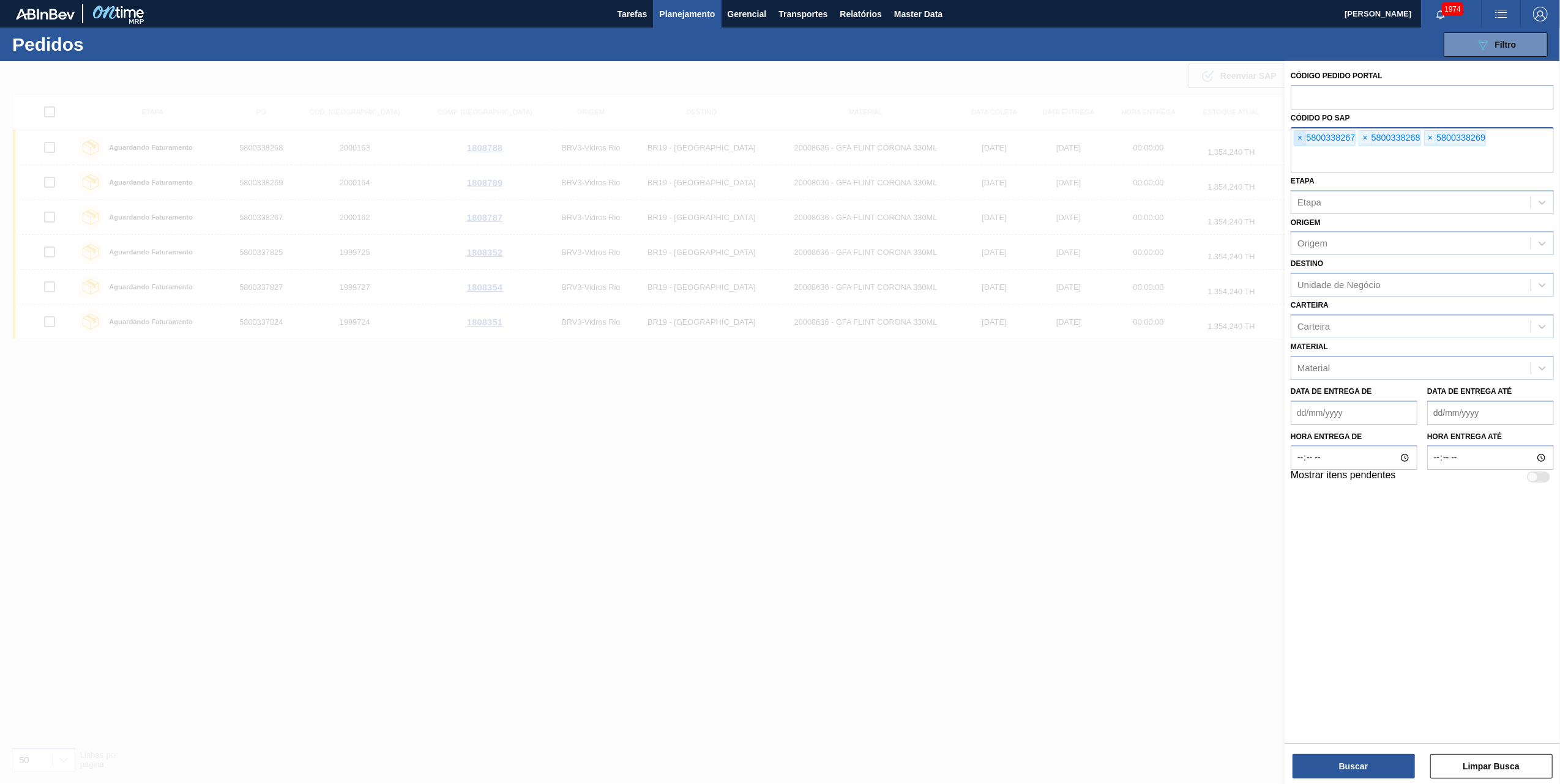
click at [1038, 139] on span "×" at bounding box center [1300, 138] width 11 height 15
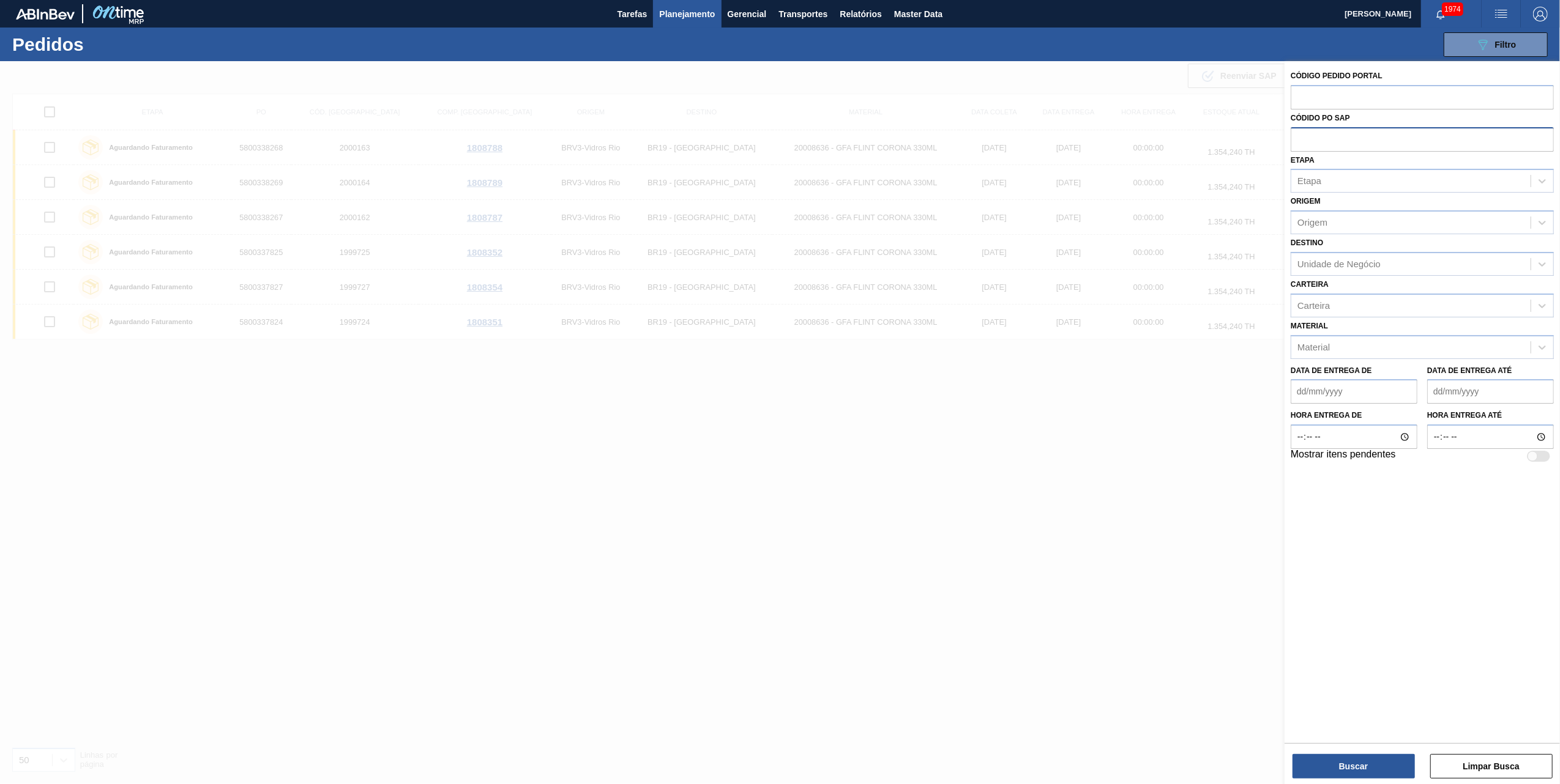
paste input "text"
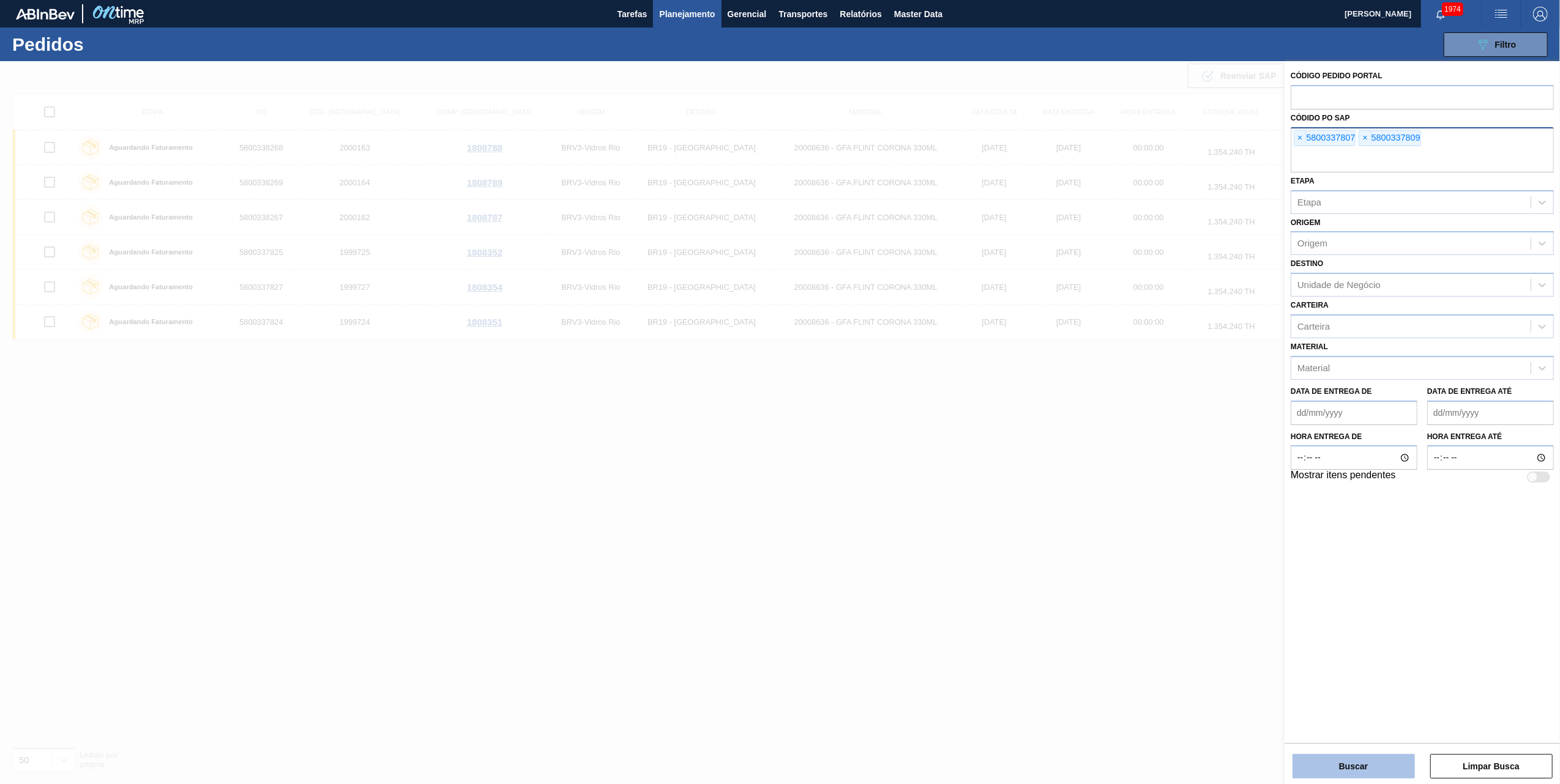
click at [1038, 490] on button "Buscar" at bounding box center [1354, 766] width 123 height 24
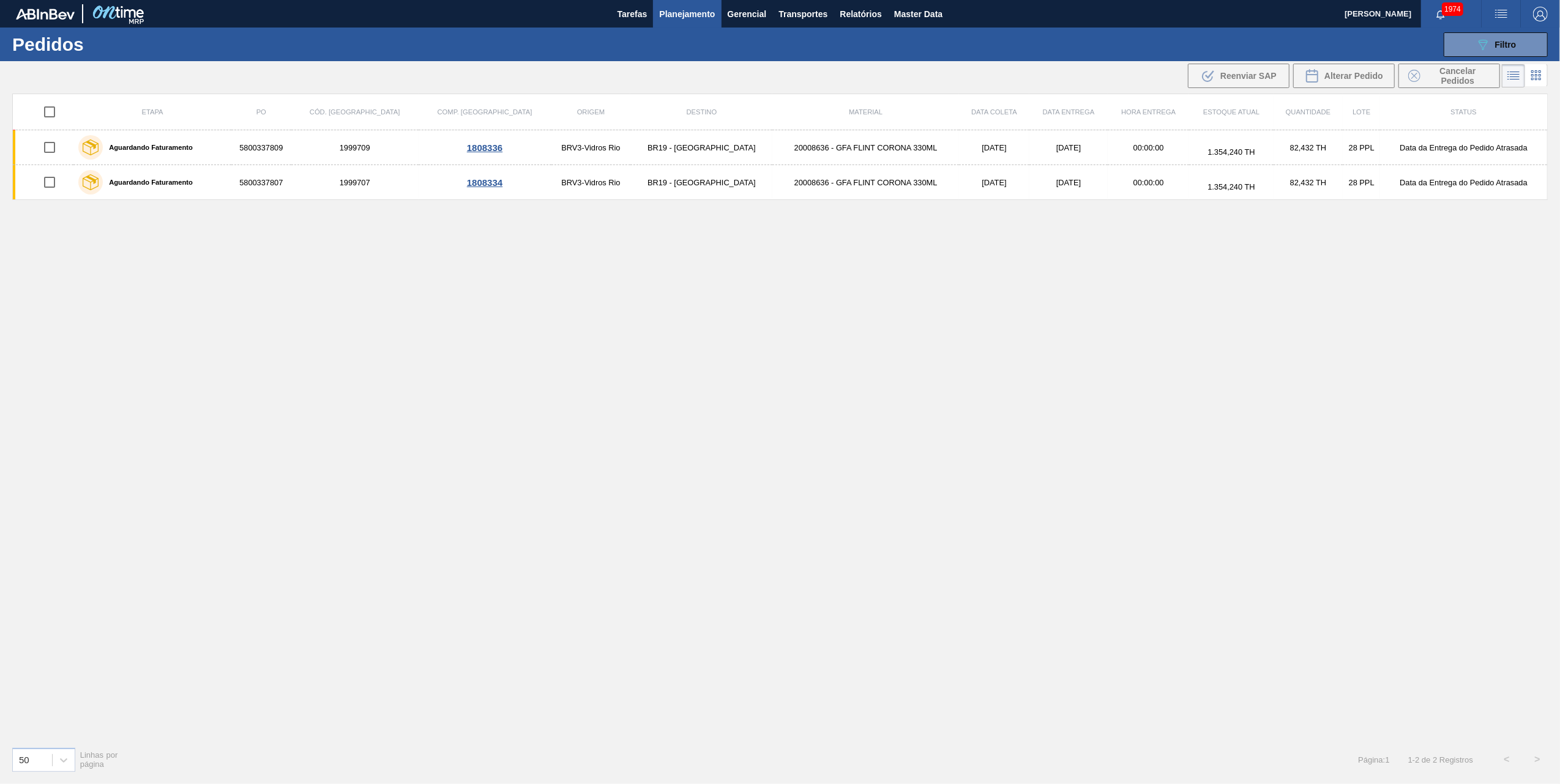
click at [896, 346] on div "Etapa PO Cód. Pedido Comp. Carga Origem Destino Material Data [PERSON_NAME] Dat…" at bounding box center [780, 416] width 1536 height 644
click at [751, 490] on div "Etapa PO Cód. Pedido Comp. Carga Origem Destino Material Data [PERSON_NAME] Dat…" at bounding box center [780, 416] width 1536 height 644
click at [608, 490] on div "Etapa PO Cód. Pedido Comp. Carga Origem Destino Material Data [PERSON_NAME] Dat…" at bounding box center [780, 416] width 1536 height 644
click at [782, 490] on div "Etapa PO Cód. Pedido Comp. Carga Origem Destino Material Data [PERSON_NAME] Dat…" at bounding box center [780, 416] width 1536 height 644
click at [844, 10] on span "Relatórios" at bounding box center [861, 14] width 42 height 15
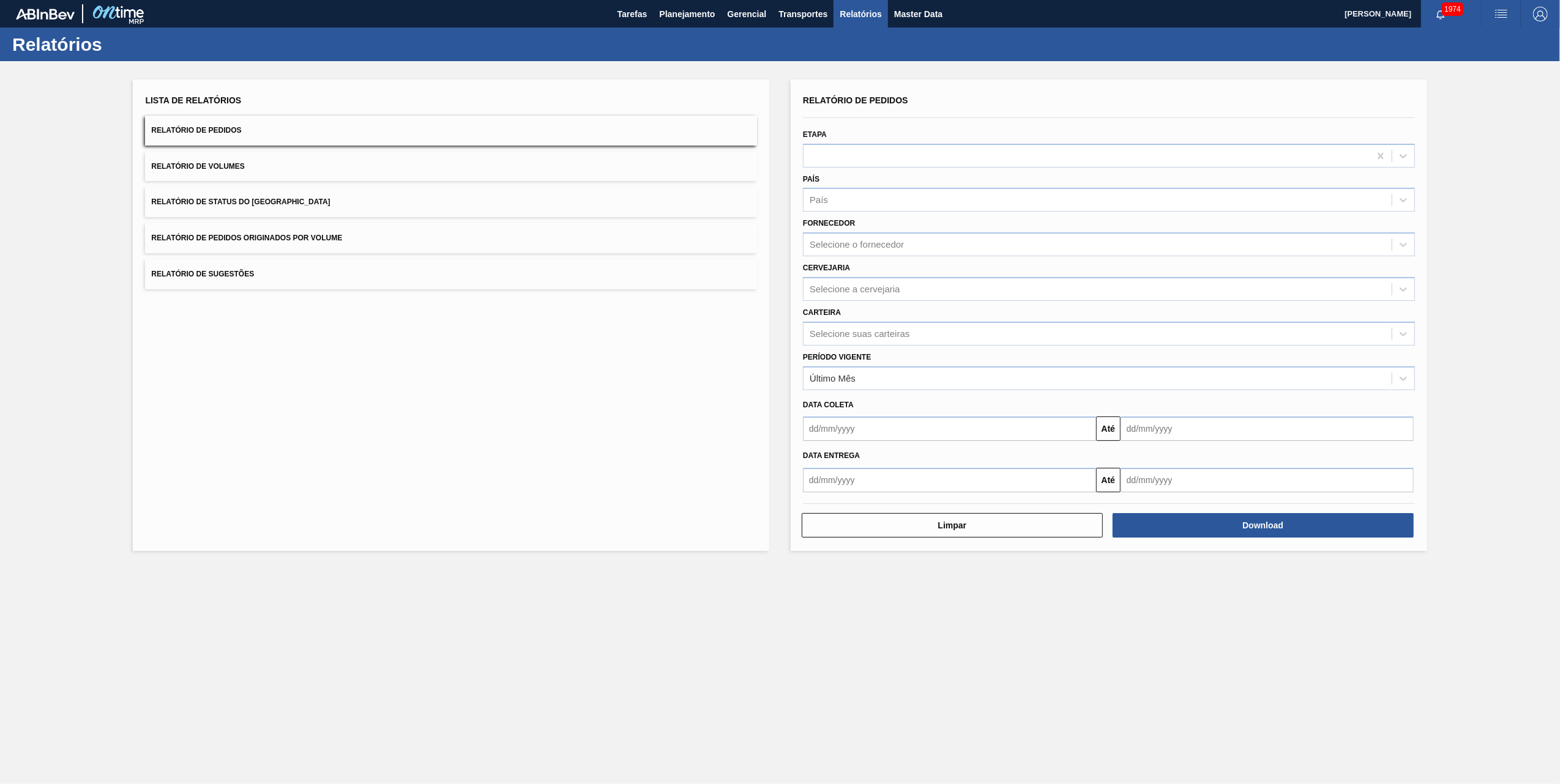
click at [258, 238] on span "Relatório de Pedidos Originados por Volume" at bounding box center [246, 238] width 191 height 9
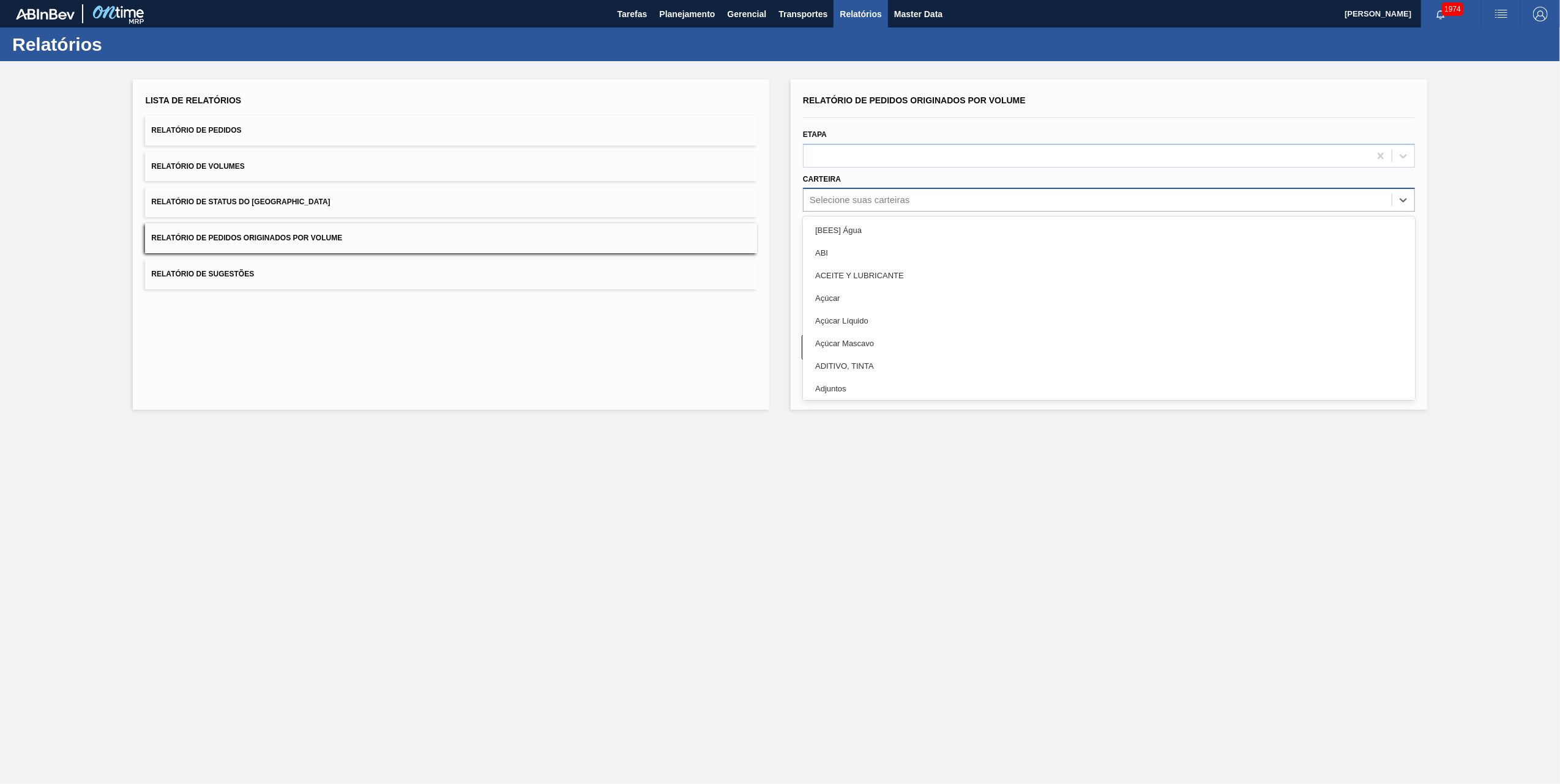
click at [879, 203] on div "Selecione suas carteiras" at bounding box center [860, 200] width 100 height 10
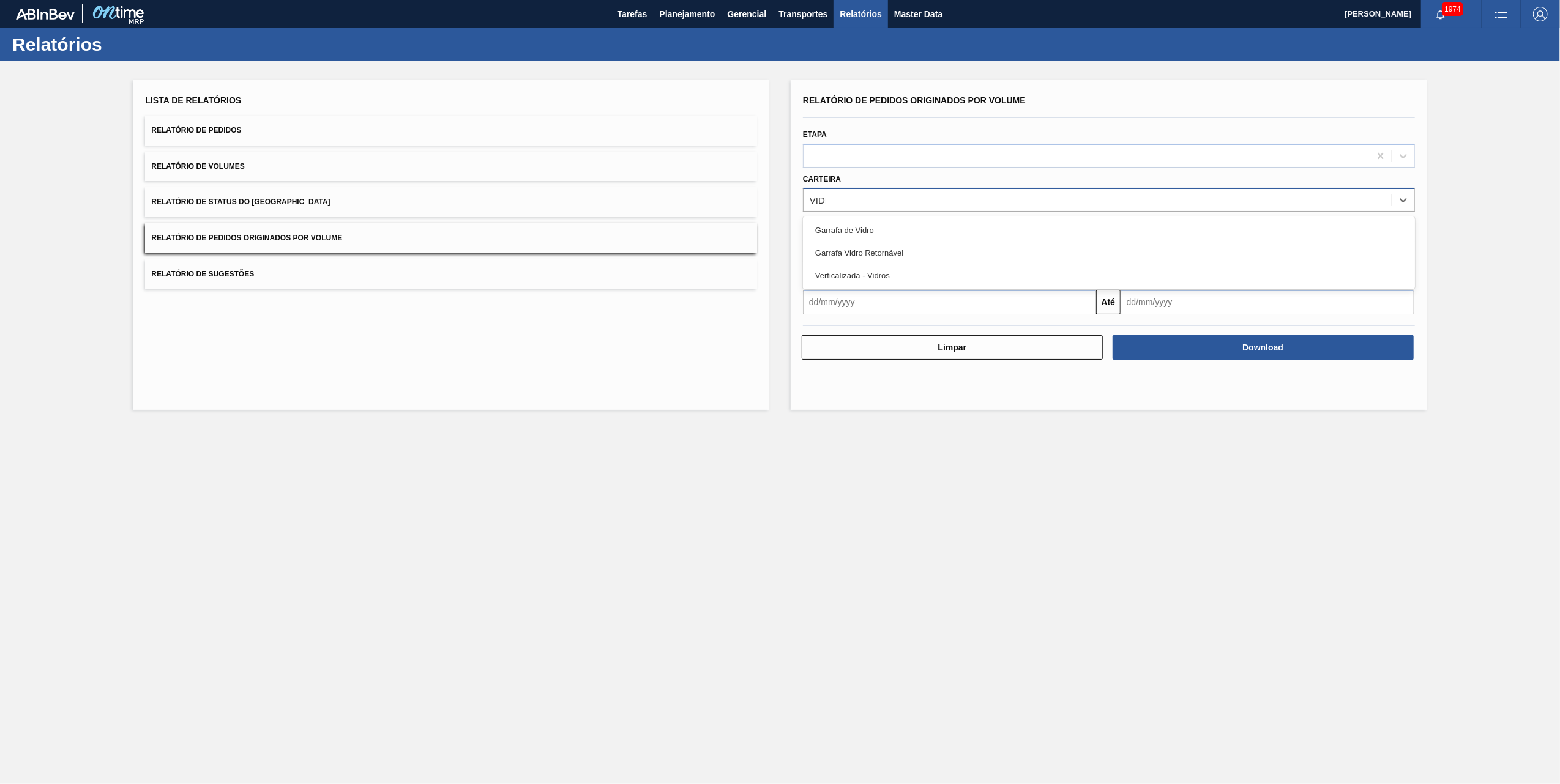
type input "VIDRO"
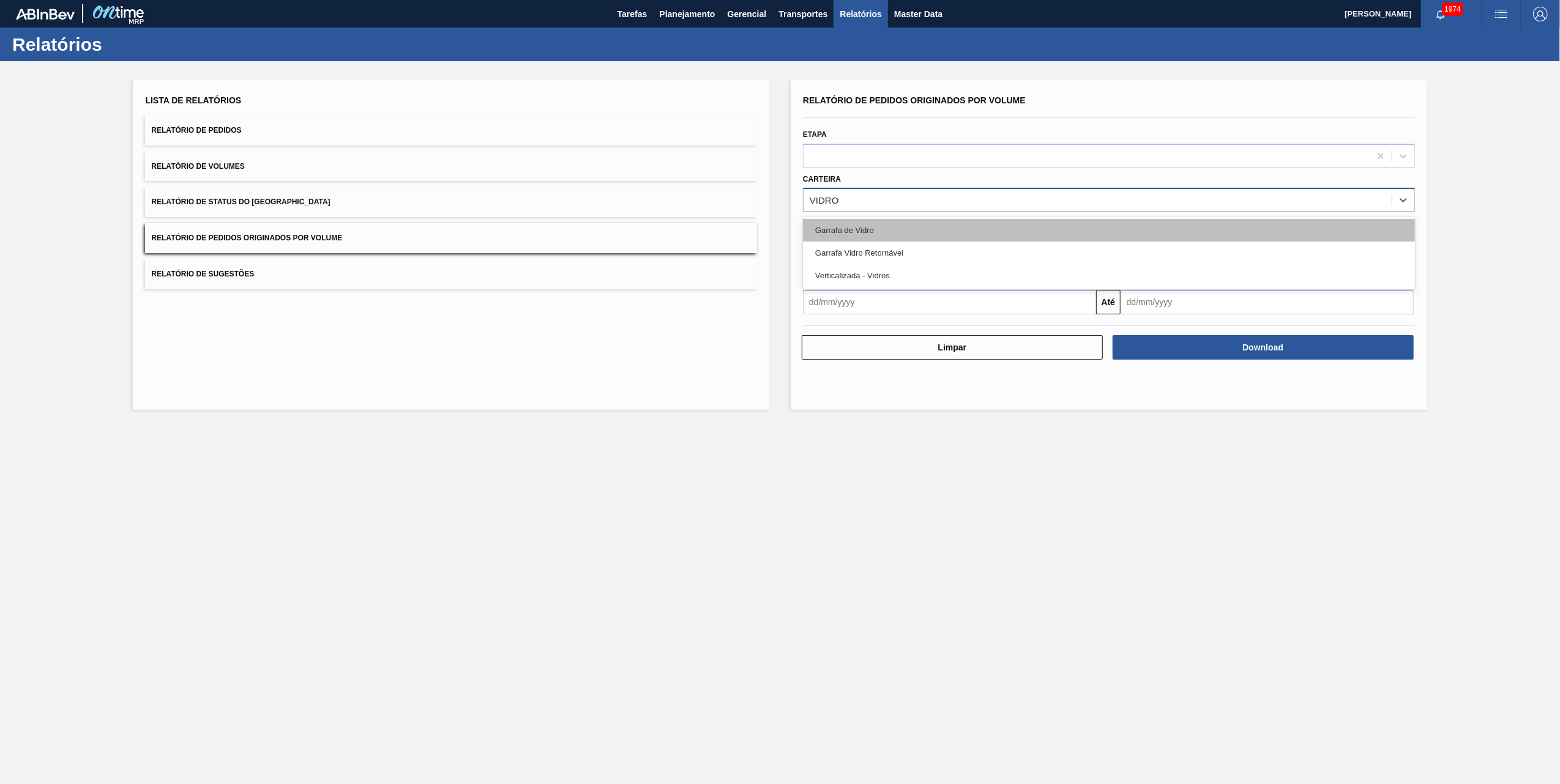
click at [867, 238] on div "Garrafa de Vidro" at bounding box center [1109, 230] width 612 height 23
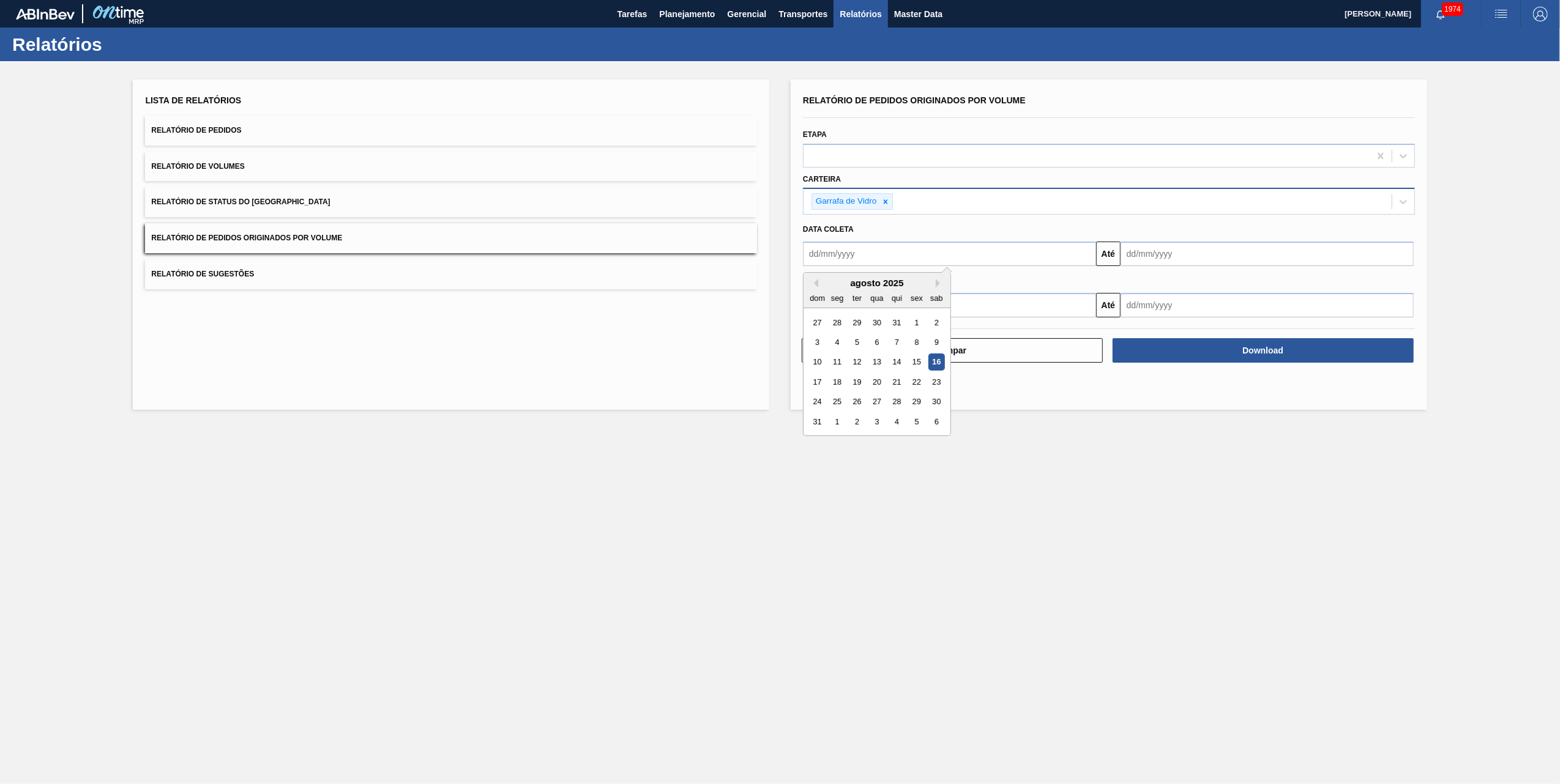
click at [850, 249] on input "text" at bounding box center [949, 254] width 293 height 24
click at [911, 321] on div "1" at bounding box center [916, 323] width 17 height 17
type input "[DATE]"
click at [1038, 249] on input "text" at bounding box center [1267, 254] width 293 height 24
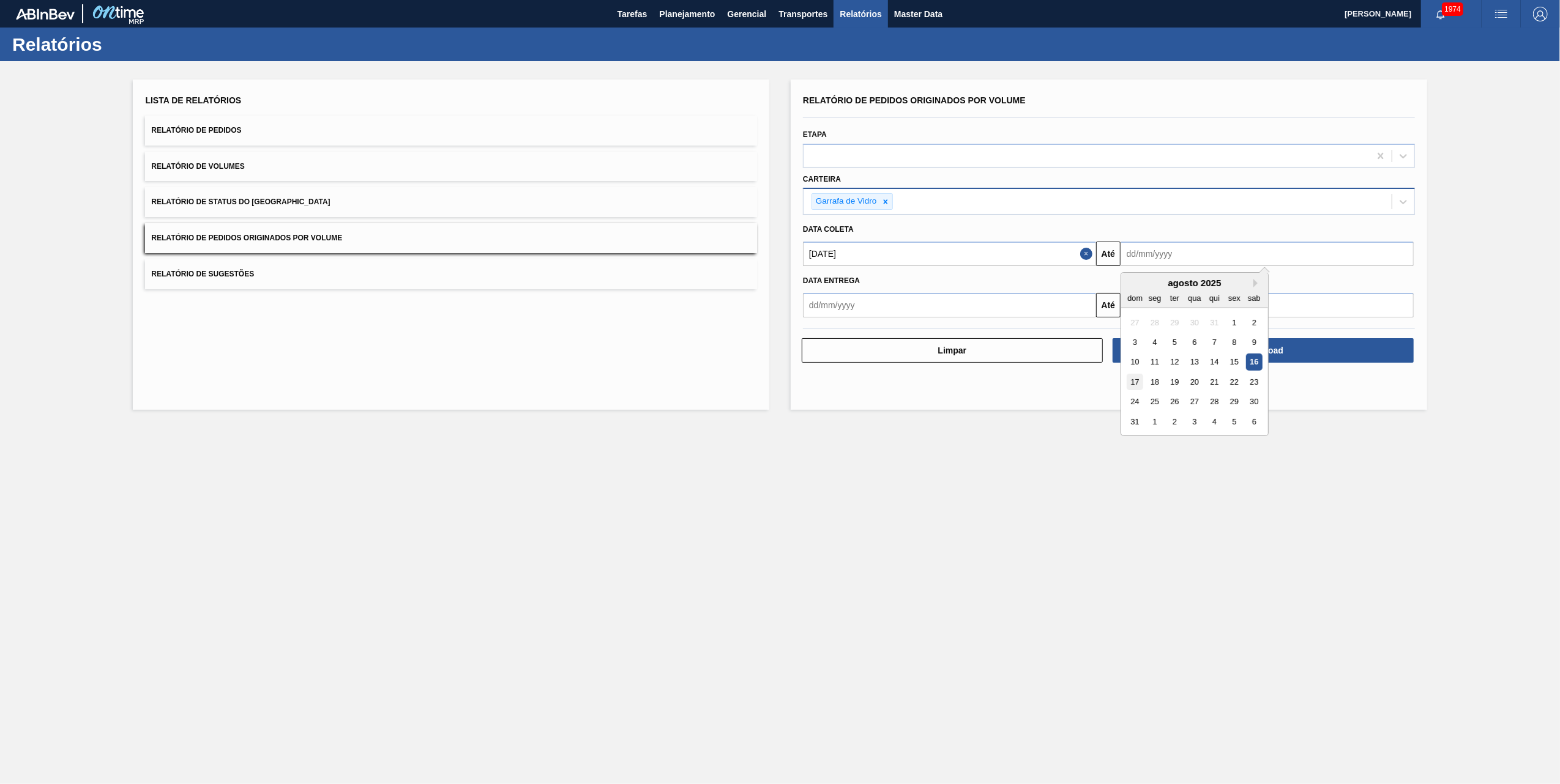
click at [1038, 378] on div "17" at bounding box center [1135, 382] width 17 height 17
type input "[DATE]"
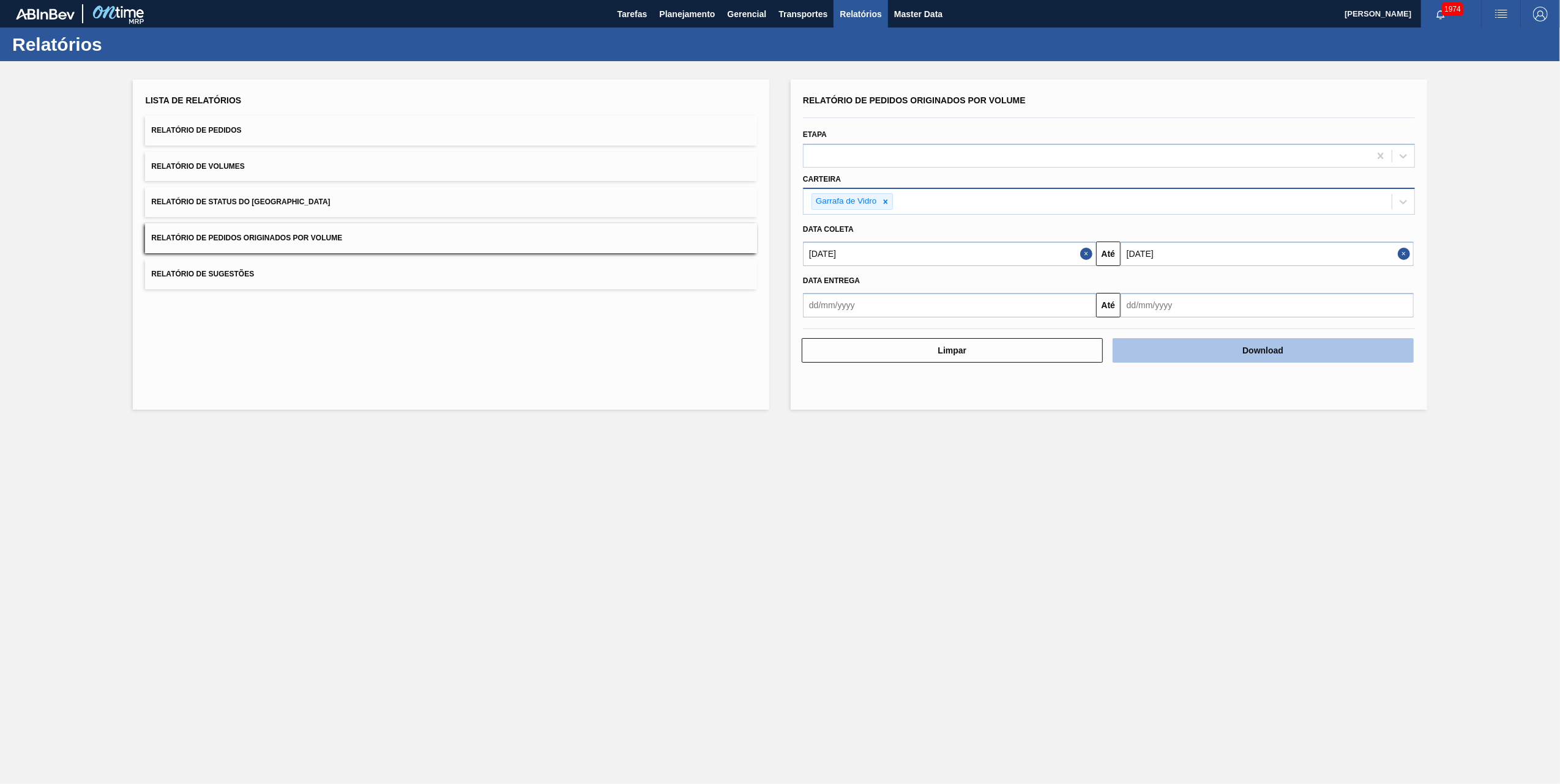
click at [1038, 351] on button "Download" at bounding box center [1263, 350] width 301 height 24
click at [620, 490] on main "Tarefas Planejamento Gerencial Transportes Relatórios Master Data [PERSON_NAME]…" at bounding box center [780, 392] width 1560 height 784
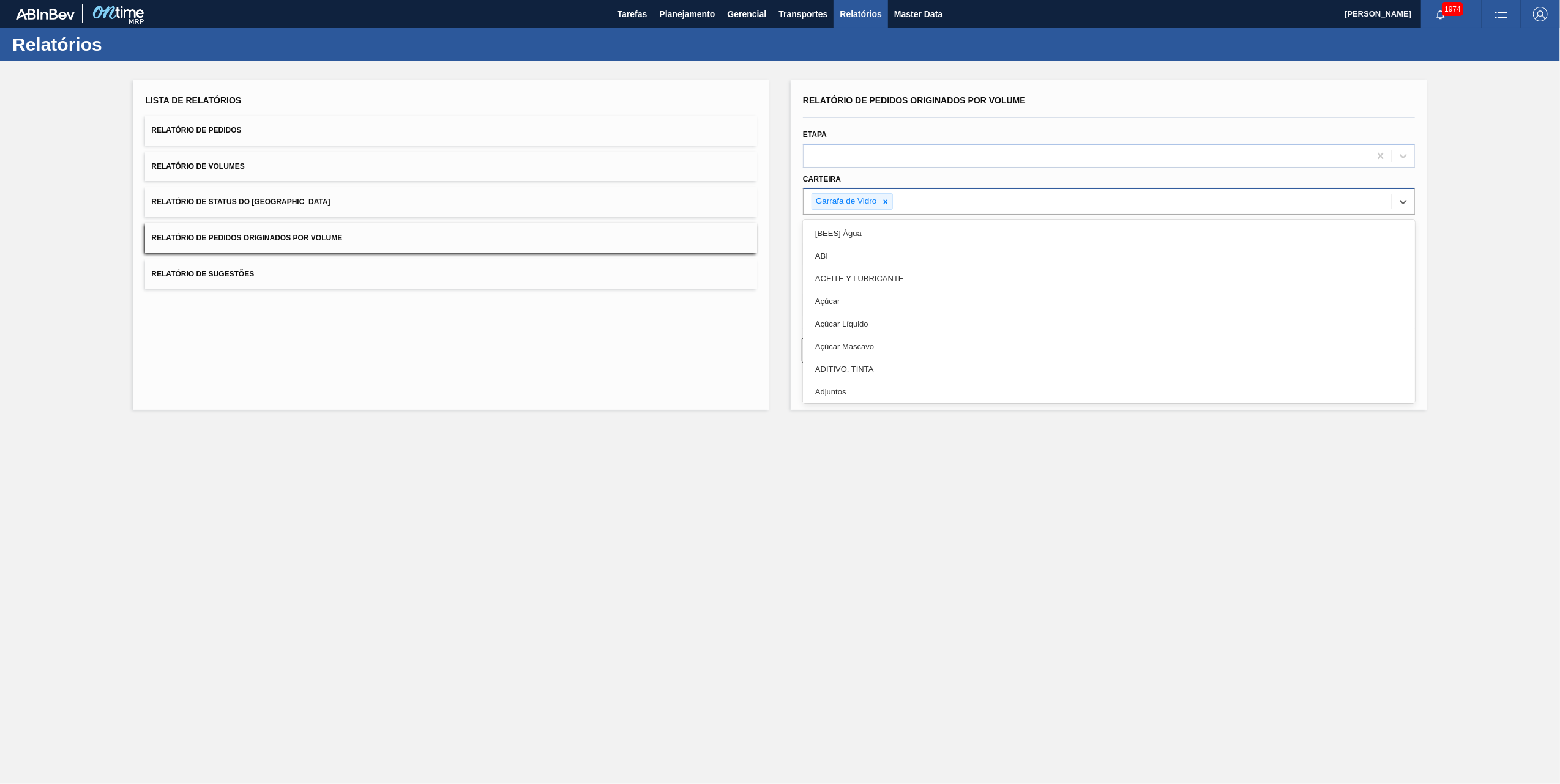
click at [900, 203] on div "Garrafa de Vidro" at bounding box center [1098, 201] width 588 height 25
click at [887, 199] on icon at bounding box center [885, 201] width 4 height 4
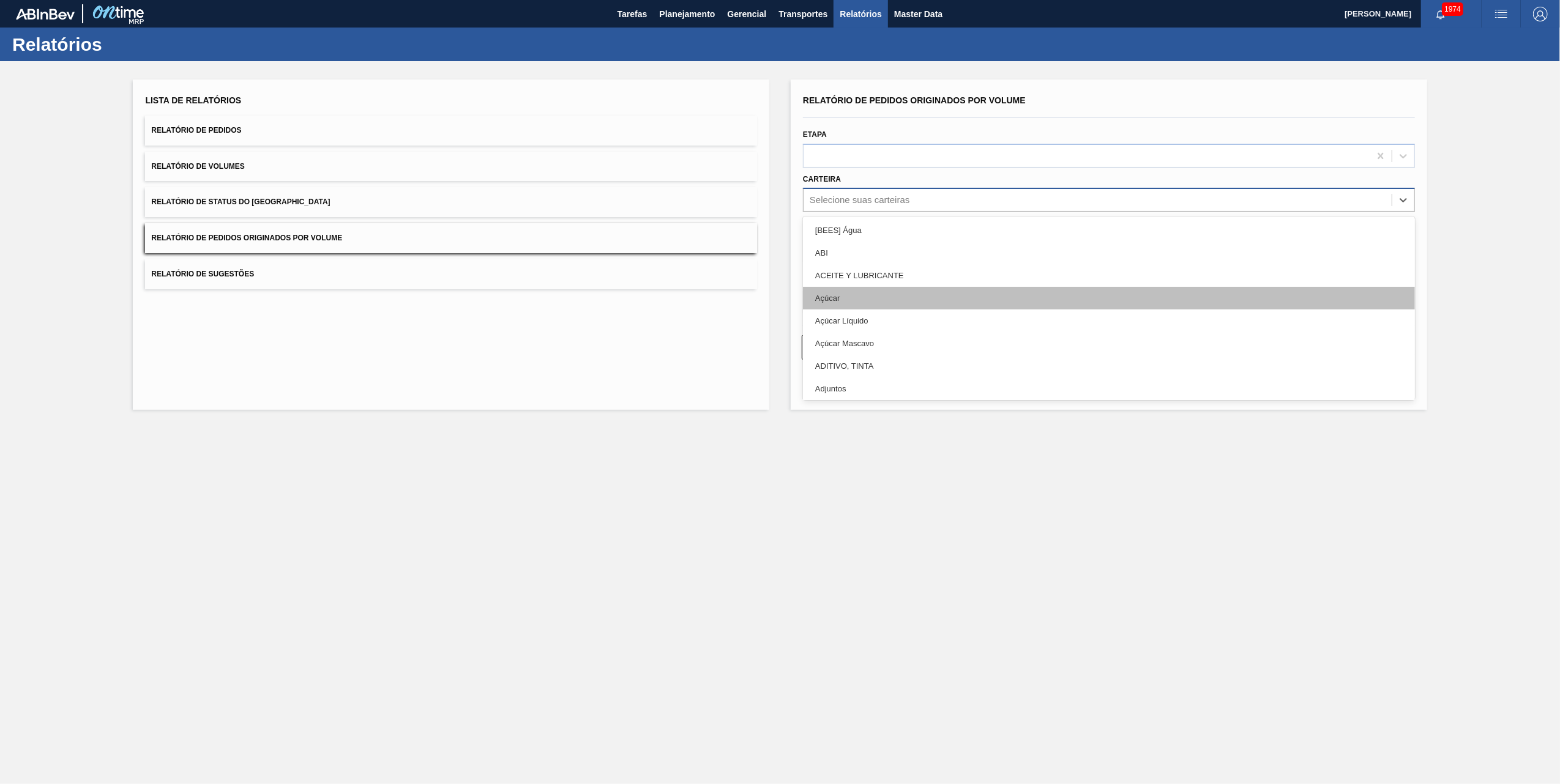
click at [840, 295] on div "Açúcar" at bounding box center [1109, 298] width 612 height 23
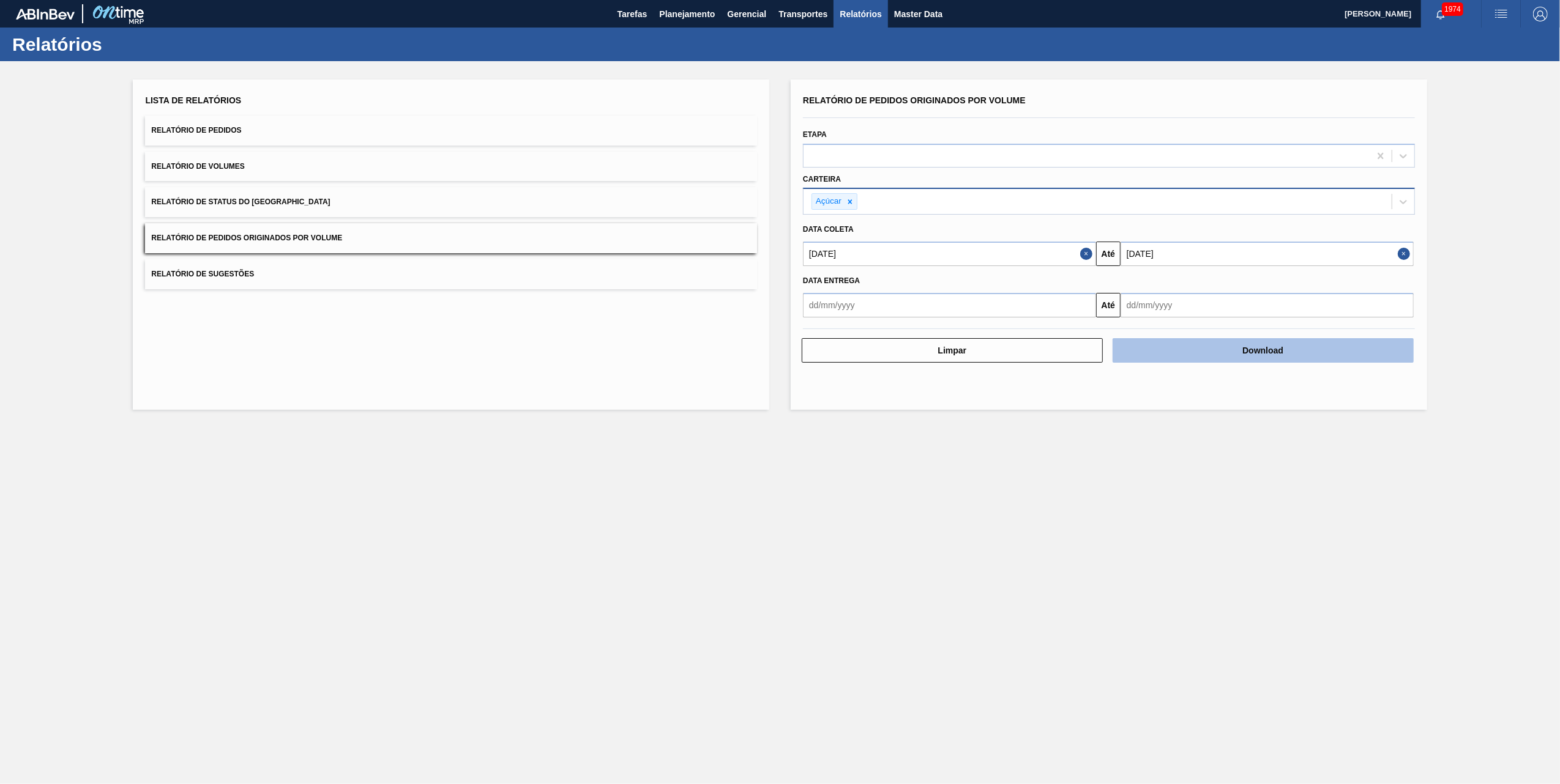
click at [1038, 346] on button "Download" at bounding box center [1263, 350] width 301 height 24
